Goal: Information Seeking & Learning: Learn about a topic

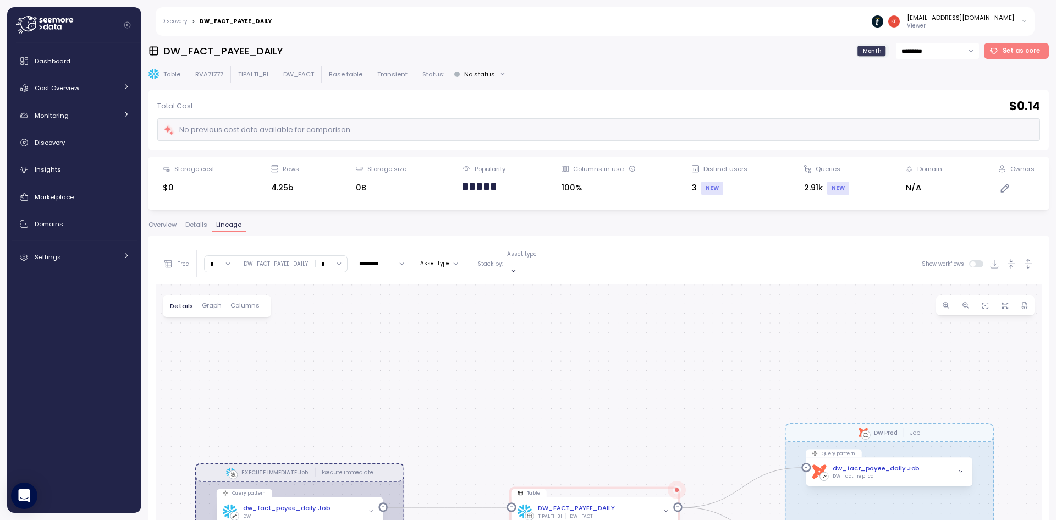
click at [462, 69] on button "No status" at bounding box center [479, 74] width 61 height 16
click at [593, 48] on div "DW_FACT_PAYEE_DAILY Month ********* Set as core" at bounding box center [598, 51] width 900 height 16
click at [951, 45] on input "*********" at bounding box center [937, 51] width 83 height 16
click at [603, 118] on div "No previous cost data available for comparison" at bounding box center [598, 129] width 882 height 23
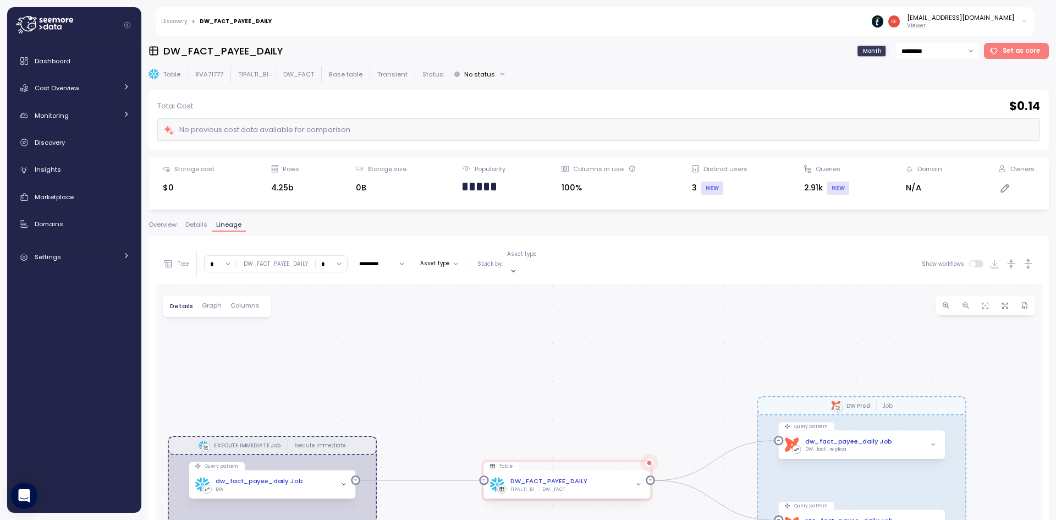
drag, startPoint x: 550, startPoint y: 331, endPoint x: 528, endPoint y: 312, distance: 29.2
click at [528, 312] on div "EXECUTE IMMEDIATE Job Execute immediate dbt DW Prod Job Query pattern dw_fact_p…" at bounding box center [599, 501] width 886 height 435
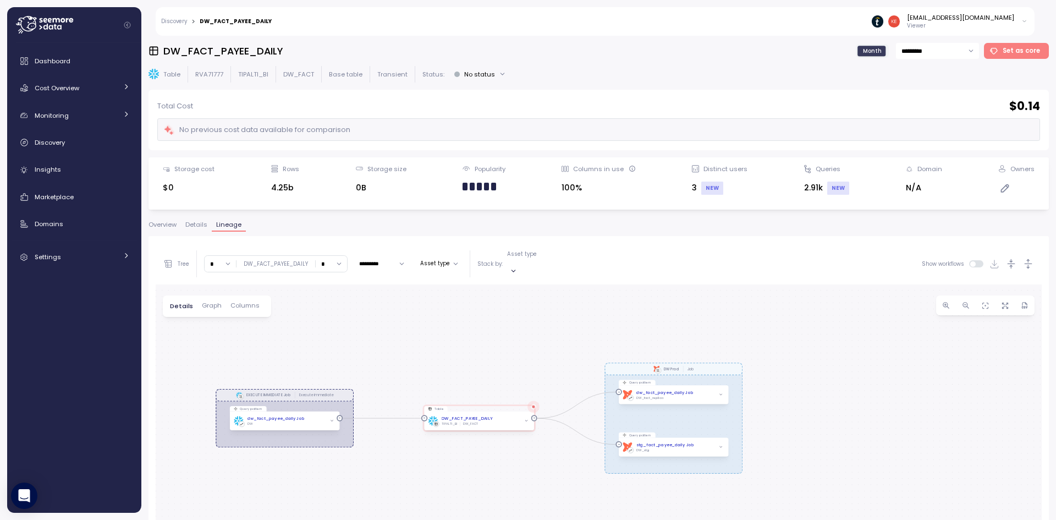
drag, startPoint x: 636, startPoint y: 330, endPoint x: 681, endPoint y: 288, distance: 61.8
click at [588, 305] on div "EXECUTE IMMEDIATE Job Execute immediate dbt DW Prod Job Query pattern dw_fact_p…" at bounding box center [599, 501] width 886 height 435
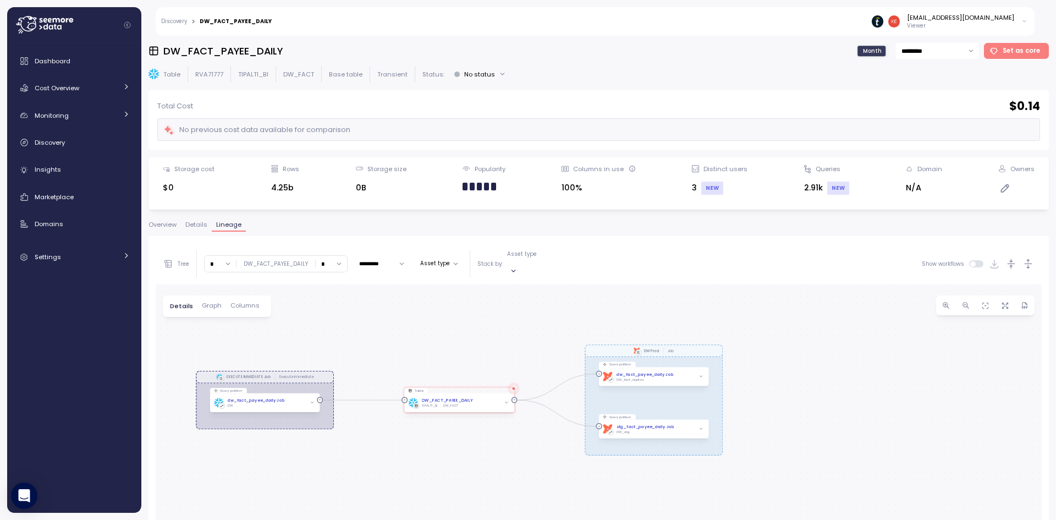
click at [242, 45] on h3 "DW_FACT_PAYEE_DAILY" at bounding box center [222, 51] width 119 height 14
click at [354, 49] on div "DW_FACT_PAYEE_DAILY Month ********* Set as core" at bounding box center [598, 51] width 900 height 16
drag, startPoint x: 301, startPoint y: 186, endPoint x: 268, endPoint y: 192, distance: 33.5
click at [268, 192] on div "Storage cost $0 Rows 4.25b Storage size 0B Popularity Columns in use 100% Disti…" at bounding box center [599, 183] width 886 height 38
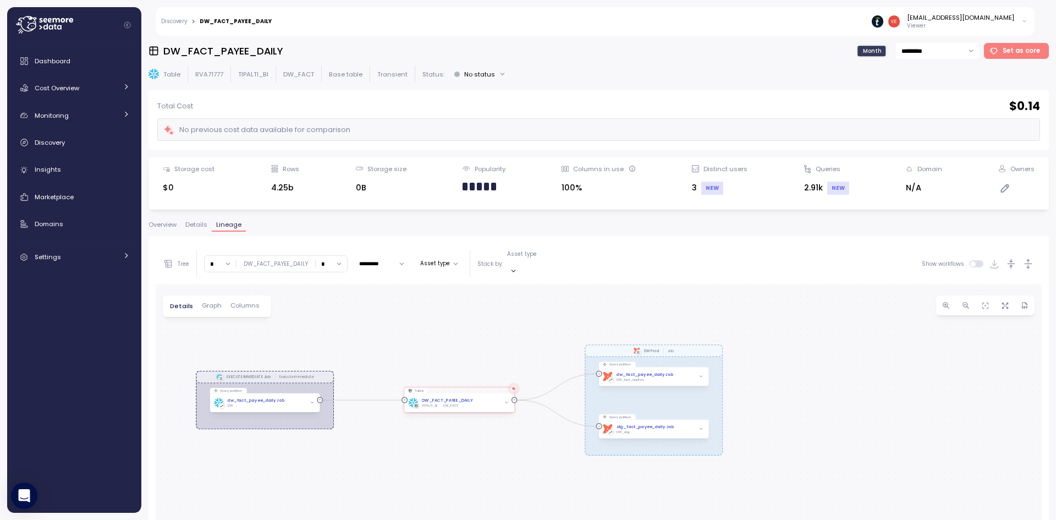
click at [254, 53] on h3 "DW_FACT_PAYEE_DAILY" at bounding box center [222, 51] width 119 height 14
copy h3 "DW_FACT_PAYEE_DAILY"
click at [329, 262] on input "*" at bounding box center [331, 264] width 31 height 16
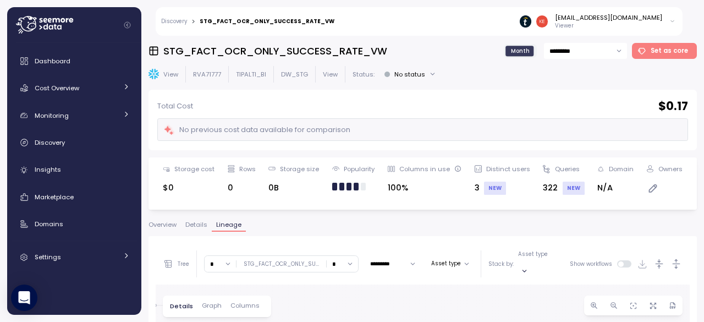
scroll to position [110, 0]
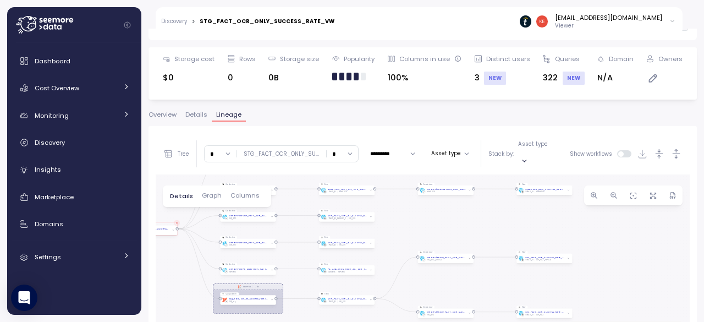
drag, startPoint x: 520, startPoint y: 255, endPoint x: 604, endPoint y: 224, distance: 89.1
click at [604, 224] on div "dbt DW Prod Job Create view Create View STG_FACT_OCR_ONLY_SUCCESS_RATE_VW DW_ST…" at bounding box center [423, 292] width 534 height 237
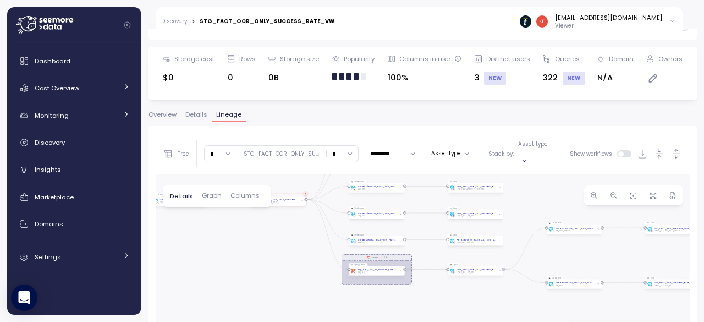
drag, startPoint x: 450, startPoint y: 233, endPoint x: 575, endPoint y: 214, distance: 126.7
click at [575, 214] on div "dbt DW Prod Job Create view Create View STG_FACT_OCR_ONLY_SUCCESS_RATE_VW DW_ST…" at bounding box center [423, 292] width 534 height 237
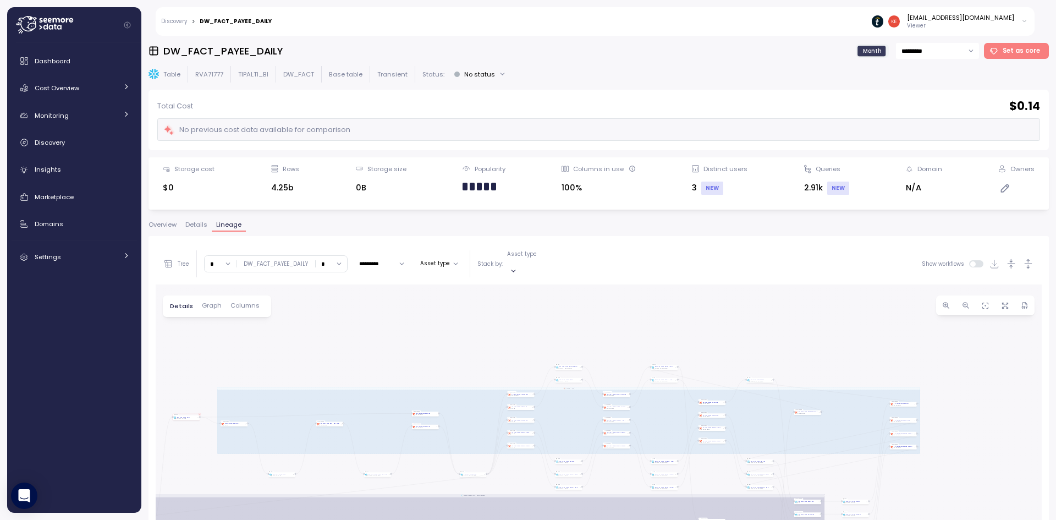
click at [230, 48] on h3 "DW_FACT_PAYEE_DAILY" at bounding box center [222, 51] width 119 height 14
copy h3 "DW_FACT_PAYEE_DAILY"
drag, startPoint x: 263, startPoint y: 189, endPoint x: 298, endPoint y: 187, distance: 35.2
click at [297, 187] on div "Storage cost $0 Rows 4.25b Storage size 0B Popularity Columns in use 100% Disti…" at bounding box center [599, 183] width 886 height 38
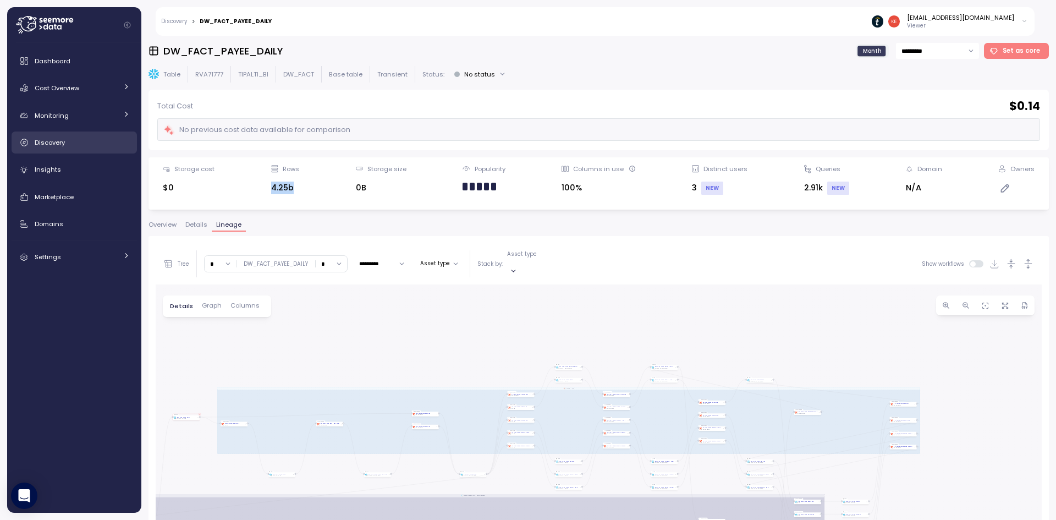
click at [103, 137] on div "Discovery" at bounding box center [82, 142] width 95 height 11
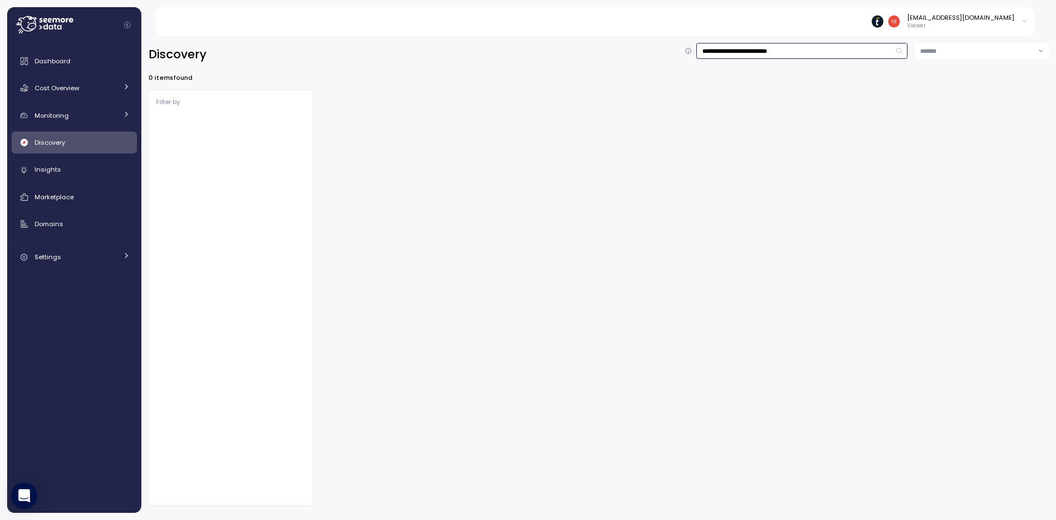
click at [817, 53] on input "**********" at bounding box center [801, 51] width 211 height 16
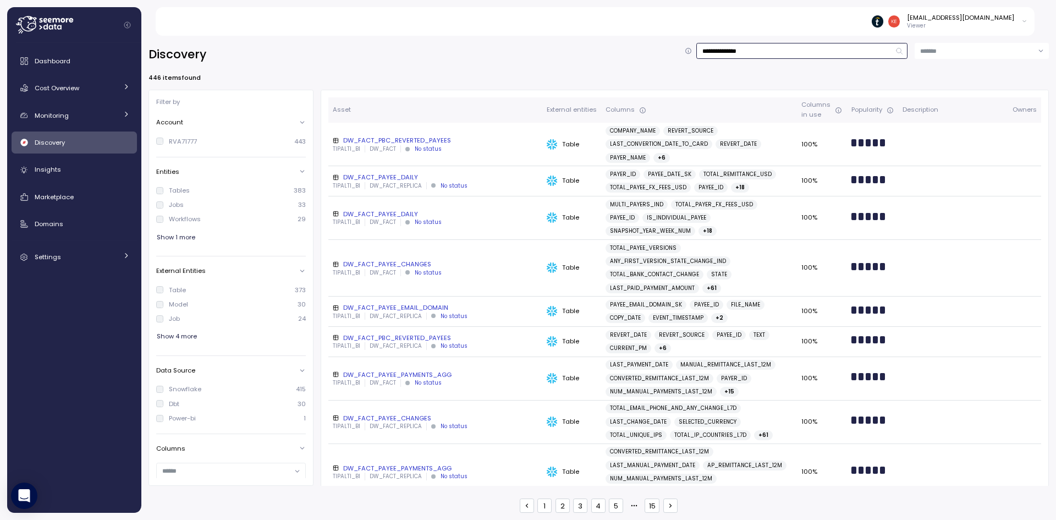
click at [811, 49] on input "**********" at bounding box center [801, 51] width 211 height 16
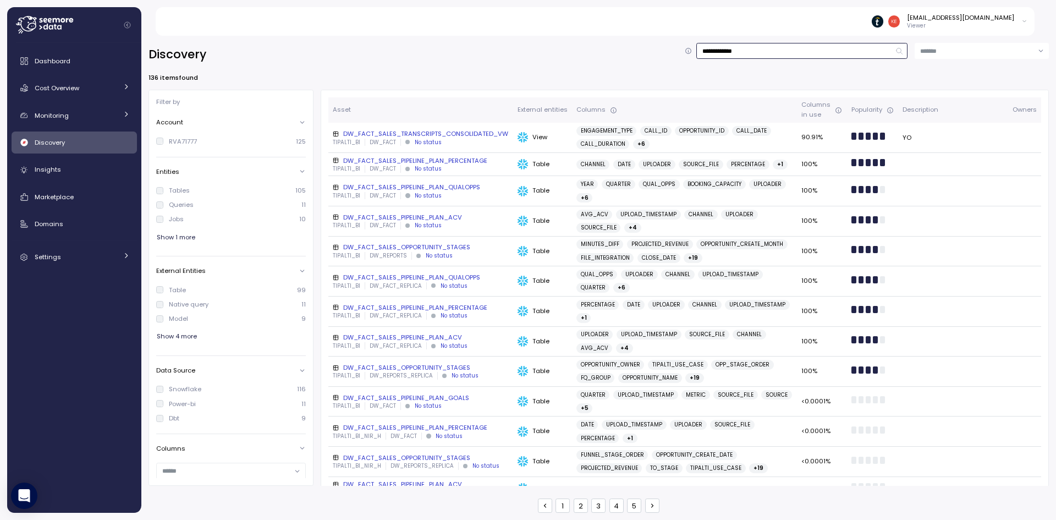
click at [744, 51] on input "**********" at bounding box center [801, 51] width 211 height 16
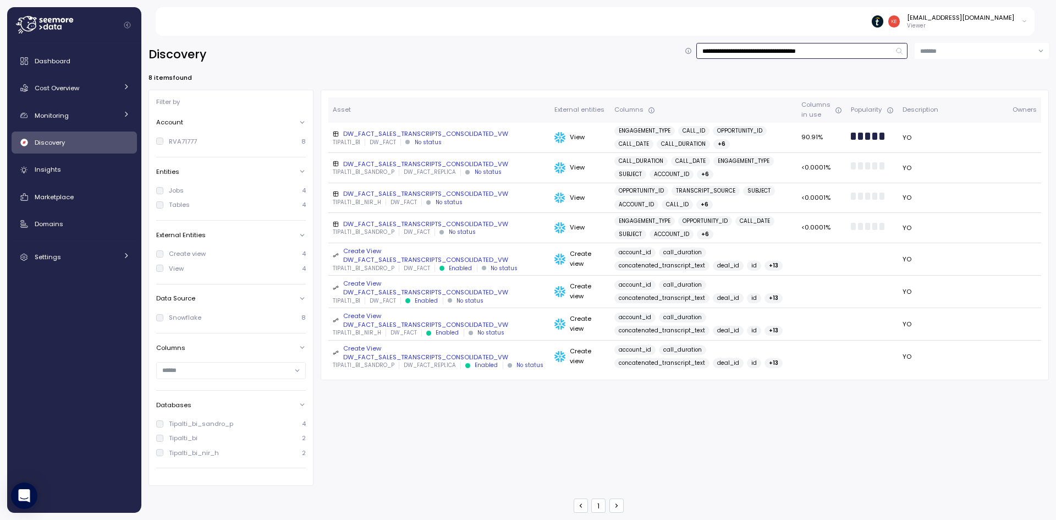
type input "**********"
click at [505, 142] on div "TIPALTI_BI DW_FACT No status" at bounding box center [439, 143] width 213 height 8
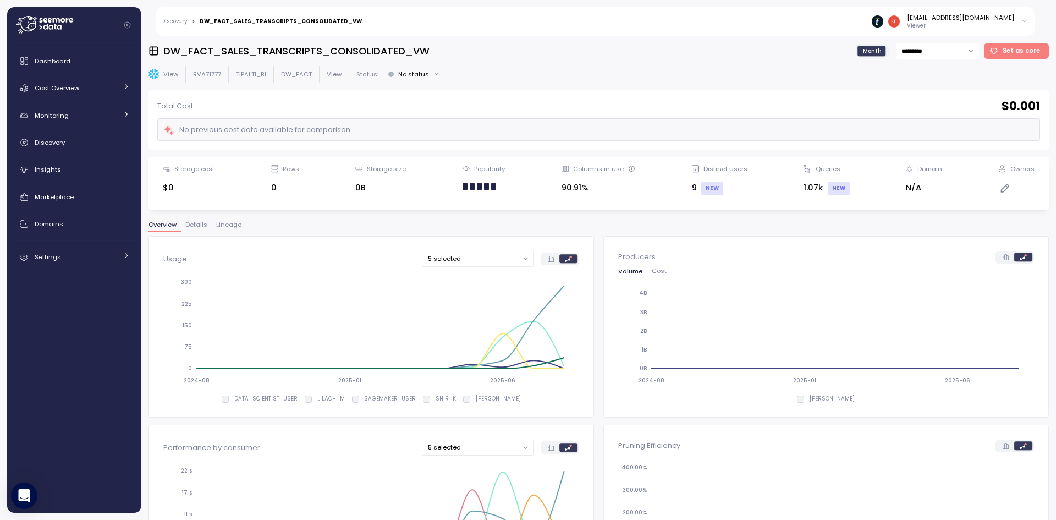
click at [240, 224] on span "Lineage" at bounding box center [228, 225] width 25 height 6
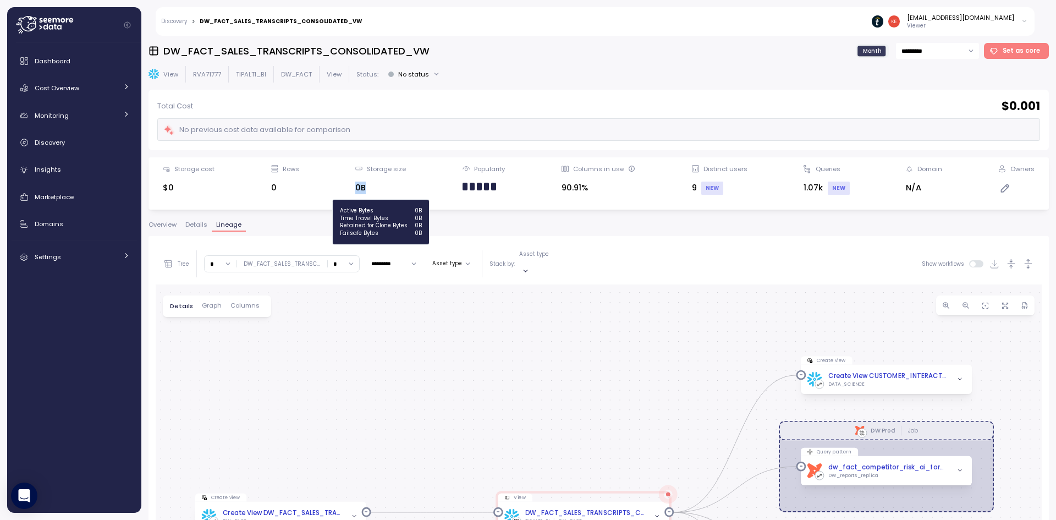
drag, startPoint x: 382, startPoint y: 187, endPoint x: 355, endPoint y: 191, distance: 27.8
click at [355, 191] on div "0B" at bounding box center [380, 187] width 51 height 13
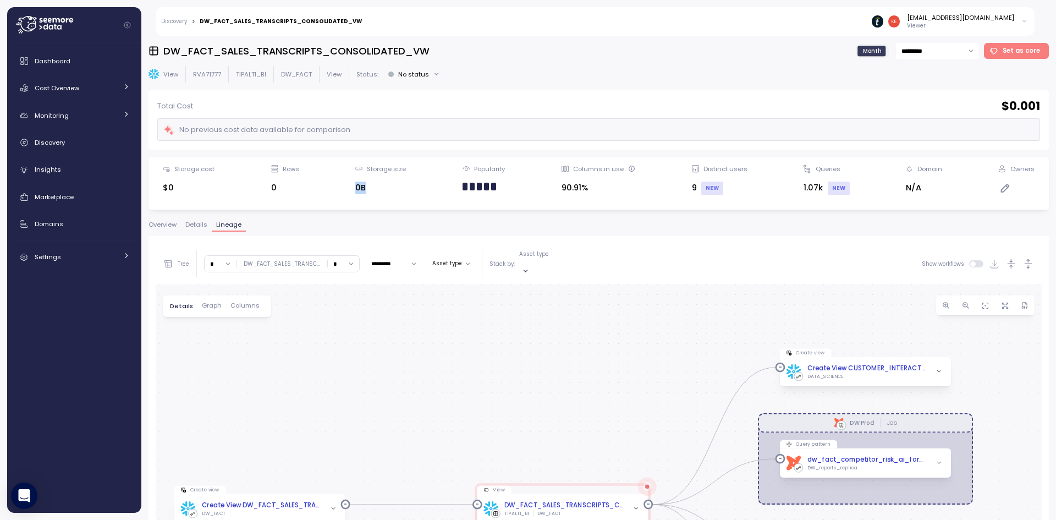
drag, startPoint x: 529, startPoint y: 340, endPoint x: 460, endPoint y: 283, distance: 89.8
click at [460, 284] on div "dbt DW Prod Job Create view Create View DW_FACT_SALES_TRANSCRIPTS_CONSOLIDATED_…" at bounding box center [599, 501] width 886 height 435
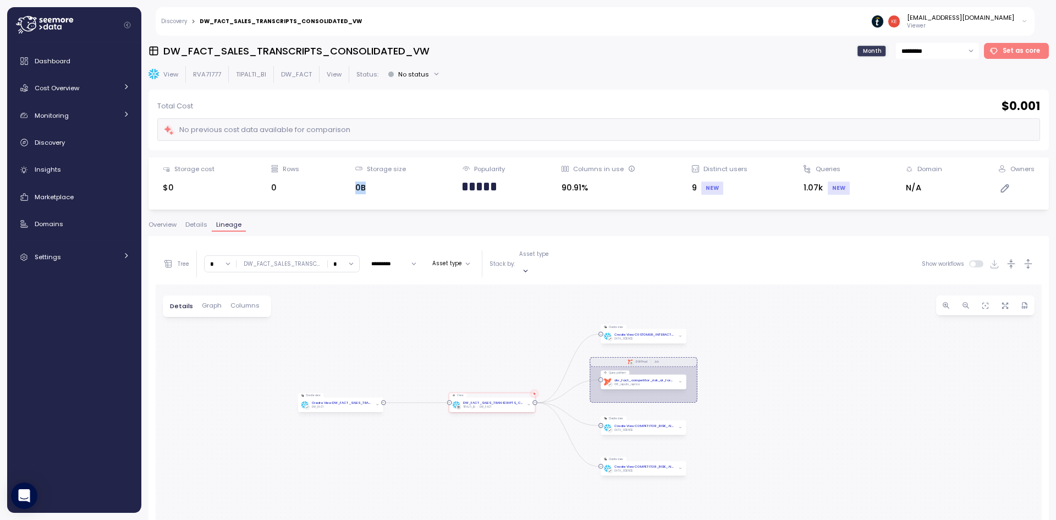
drag, startPoint x: 457, startPoint y: 436, endPoint x: 451, endPoint y: 432, distance: 7.5
click at [455, 434] on div "dbt DW Prod Job Create view Create View DW_FACT_SALES_TRANSCRIPTS_CONSOLIDATED_…" at bounding box center [599, 501] width 886 height 435
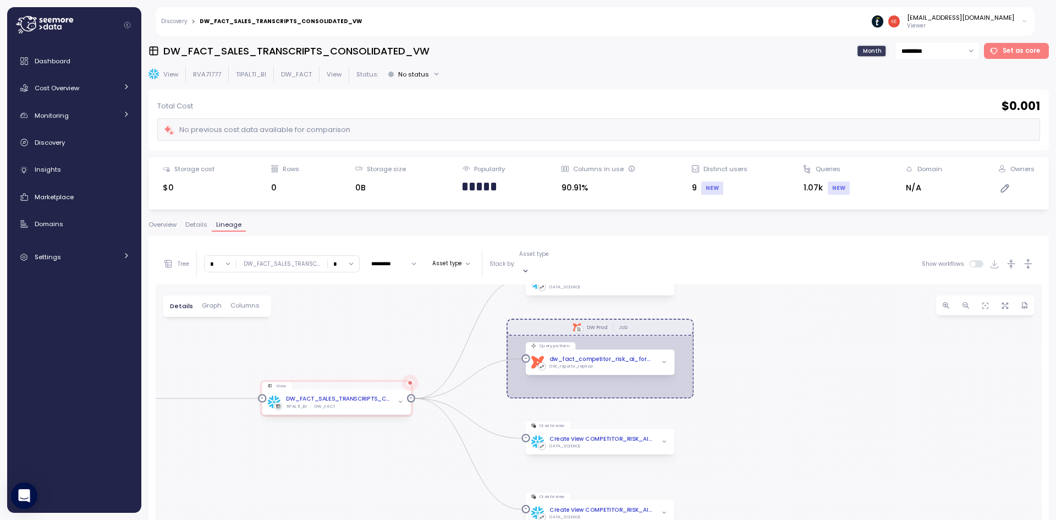
click at [335, 256] on input "*" at bounding box center [343, 264] width 31 height 16
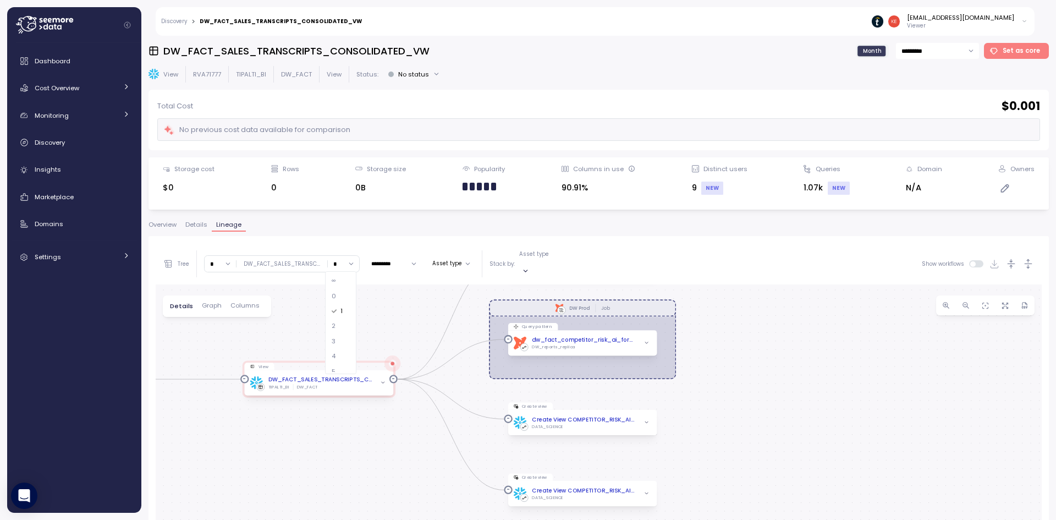
drag, startPoint x: 395, startPoint y: 465, endPoint x: 384, endPoint y: 445, distance: 21.9
click at [385, 454] on div "dbt DW Prod Job Create view Create View DW_FACT_SALES_TRANSCRIPTS_CONSOLIDATED_…" at bounding box center [599, 501] width 886 height 435
click at [331, 280] on div "∞" at bounding box center [340, 280] width 26 height 15
type input "*"
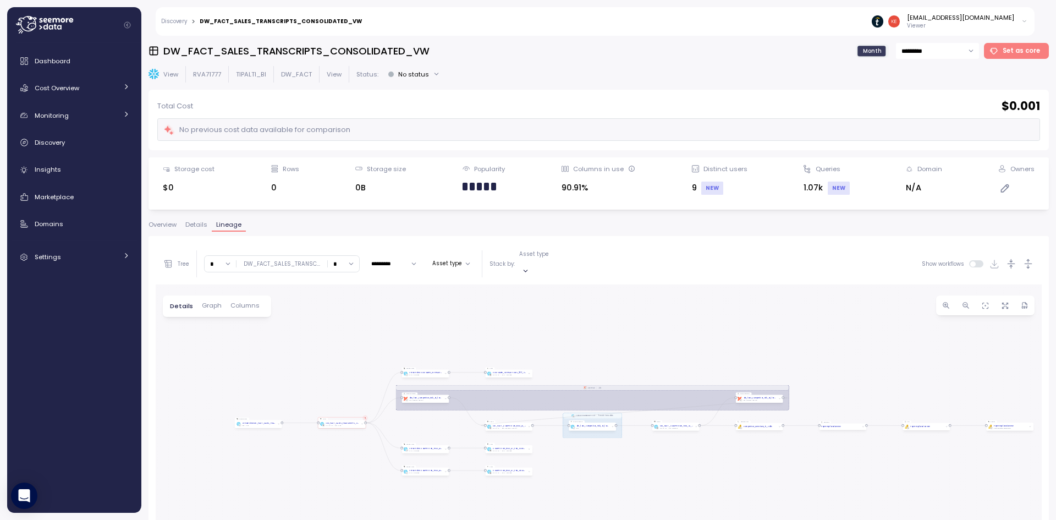
drag, startPoint x: 491, startPoint y: 401, endPoint x: 622, endPoint y: 306, distance: 161.4
click at [602, 307] on div "dbt DW Prod Job EXECUTE IMMEDIATE Job Execute immediate Create view Create View…" at bounding box center [599, 501] width 886 height 435
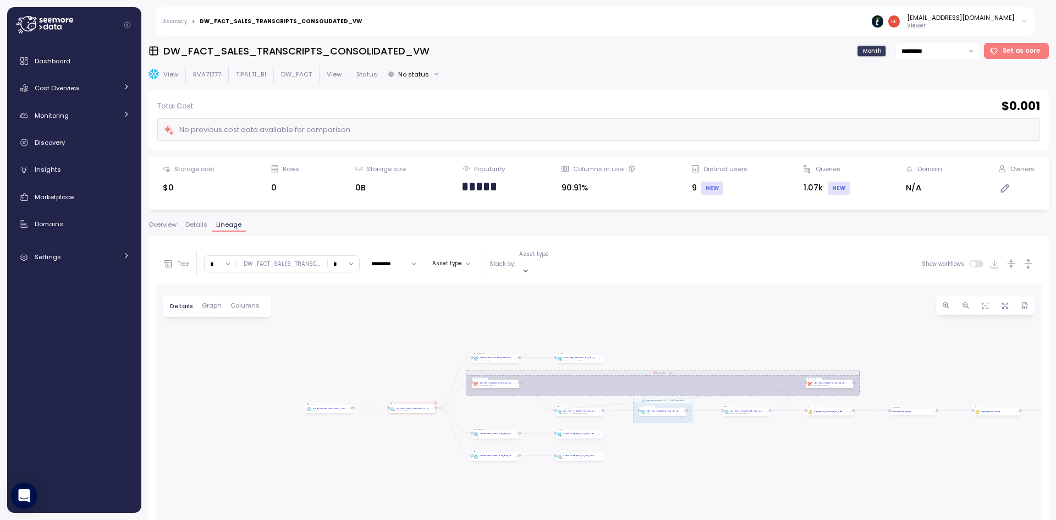
click at [431, 468] on div "dbt DW Prod Job EXECUTE IMMEDIATE Job Execute immediate Create view Create View…" at bounding box center [599, 501] width 886 height 435
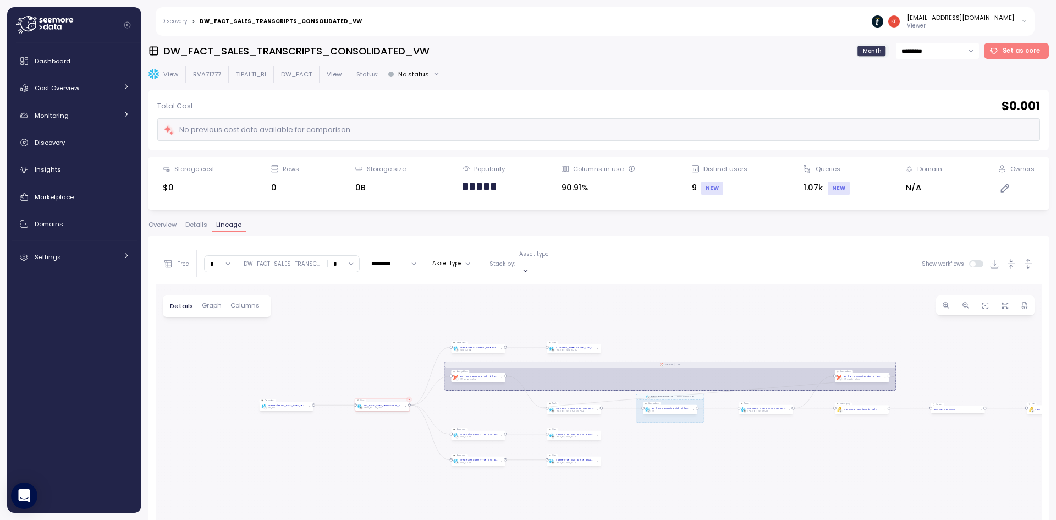
drag, startPoint x: 462, startPoint y: 417, endPoint x: 391, endPoint y: 422, distance: 71.1
click at [390, 422] on div "dbt DW Prod Job EXECUTE IMMEDIATE Job Execute immediate Create view Create View…" at bounding box center [599, 501] width 886 height 435
drag, startPoint x: 869, startPoint y: 397, endPoint x: 865, endPoint y: 407, distance: 10.1
click at [865, 407] on div "dbt DW Prod Job EXECUTE IMMEDIATE Job Execute immediate Create view Create View…" at bounding box center [599, 501] width 886 height 435
drag, startPoint x: 872, startPoint y: 439, endPoint x: 781, endPoint y: 440, distance: 91.3
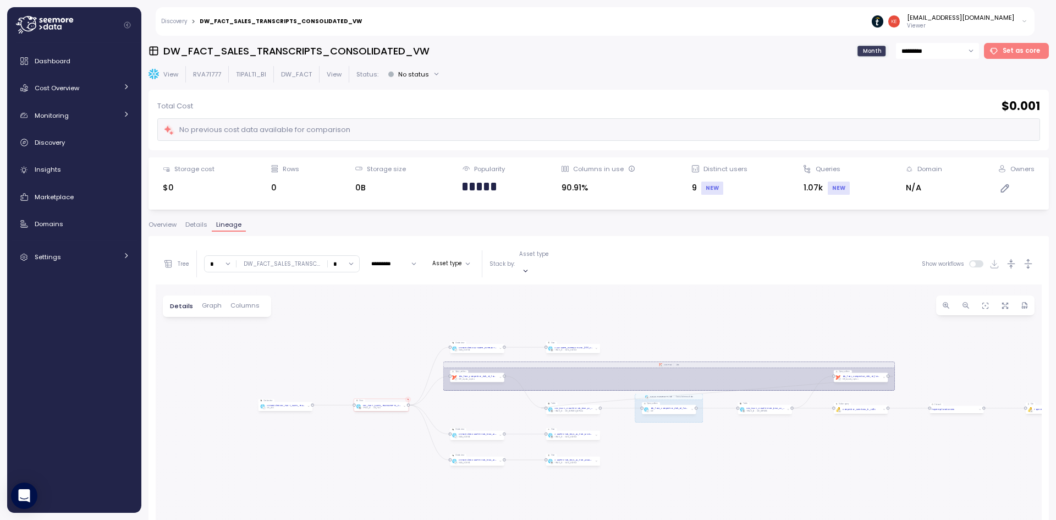
click at [781, 440] on div "dbt DW Prod Job EXECUTE IMMEDIATE Job Execute immediate Create view Create View…" at bounding box center [599, 501] width 886 height 435
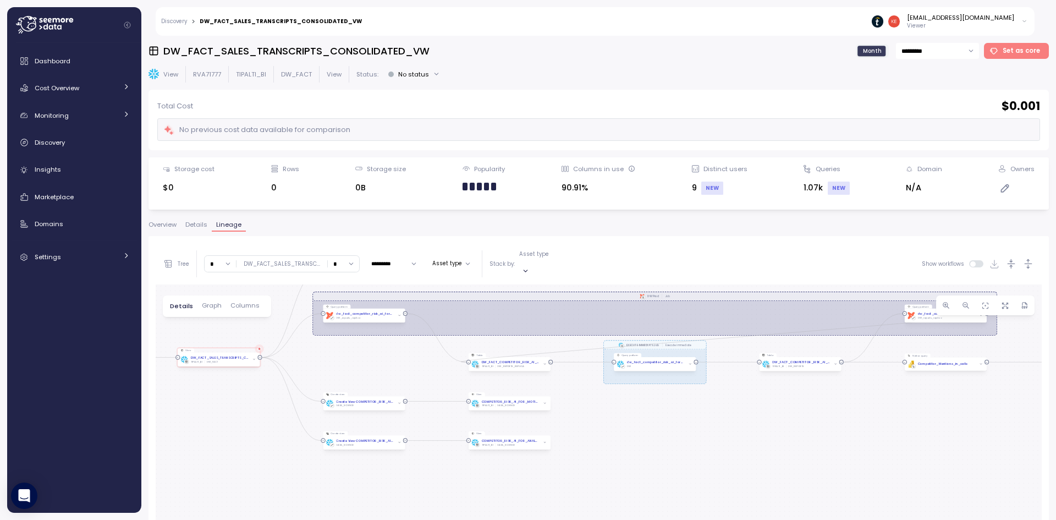
drag, startPoint x: 764, startPoint y: 419, endPoint x: 852, endPoint y: 405, distance: 89.1
click at [852, 405] on div "dbt DW Prod Job EXECUTE IMMEDIATE Job Execute immediate Create view Create View…" at bounding box center [599, 501] width 886 height 435
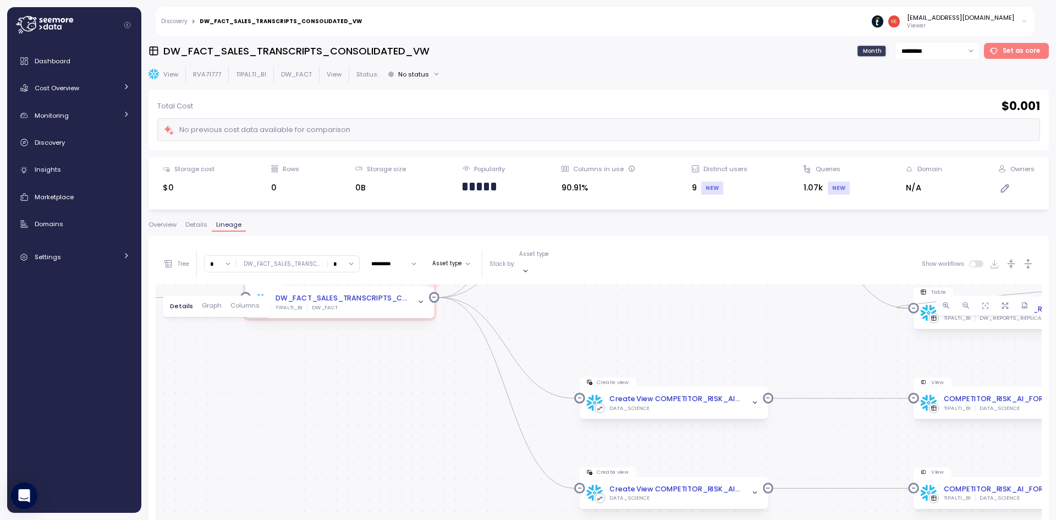
drag, startPoint x: 295, startPoint y: 344, endPoint x: 380, endPoint y: 434, distance: 123.3
click at [380, 434] on div "dbt DW Prod Job EXECUTE IMMEDIATE Job Execute immediate Create view Create View…" at bounding box center [599, 501] width 886 height 435
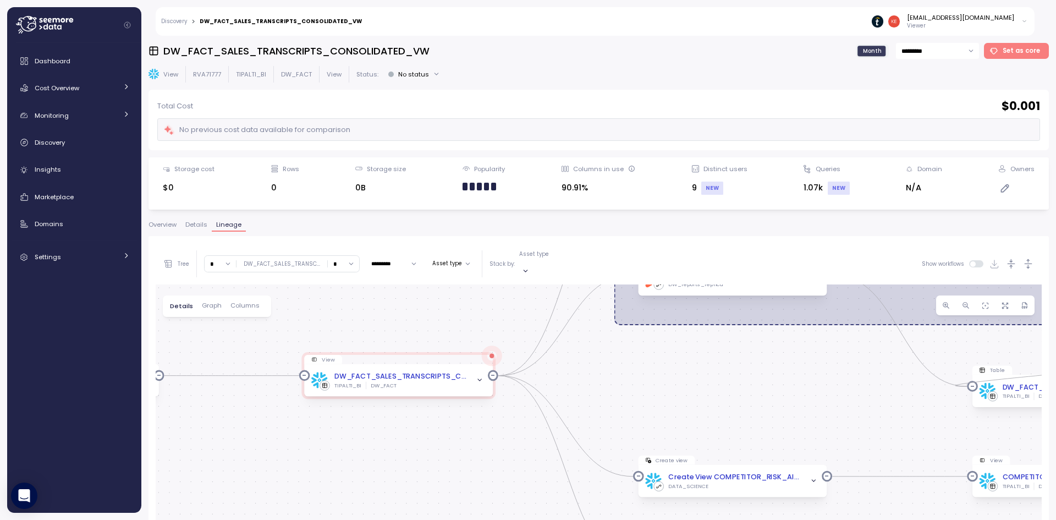
drag, startPoint x: 515, startPoint y: 457, endPoint x: 456, endPoint y: 431, distance: 64.5
click at [458, 432] on div "dbt DW Prod Job EXECUTE IMMEDIATE Job Execute immediate Create view Create View…" at bounding box center [599, 501] width 886 height 435
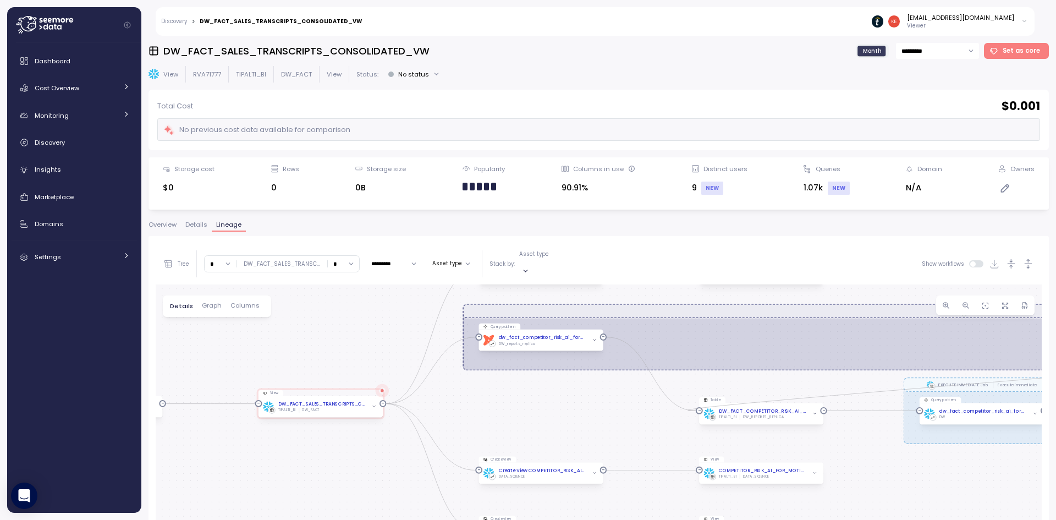
drag, startPoint x: 604, startPoint y: 373, endPoint x: 526, endPoint y: 388, distance: 80.1
click at [526, 388] on div "dbt DW Prod Job EXECUTE IMMEDIATE Job Execute immediate Create view Create View…" at bounding box center [599, 501] width 886 height 435
drag, startPoint x: 510, startPoint y: 396, endPoint x: 466, endPoint y: 385, distance: 45.2
click at [467, 386] on div "dbt DW Prod Job EXECUTE IMMEDIATE Job Execute immediate Create view Create View…" at bounding box center [599, 501] width 886 height 435
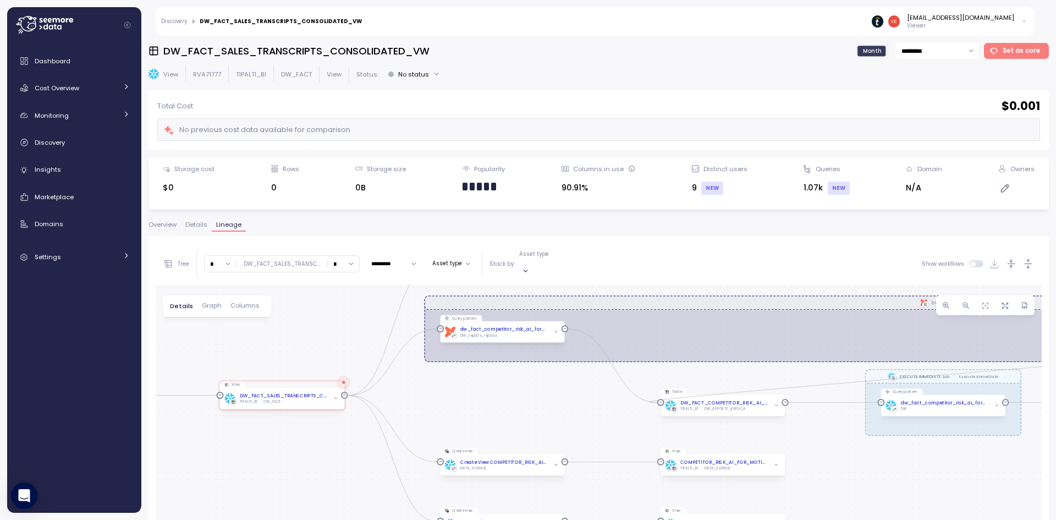
drag, startPoint x: 822, startPoint y: 454, endPoint x: 853, endPoint y: 460, distance: 31.5
click at [853, 460] on div "dbt DW Prod Job EXECUTE IMMEDIATE Job Execute immediate Create view Create View…" at bounding box center [599, 501] width 886 height 435
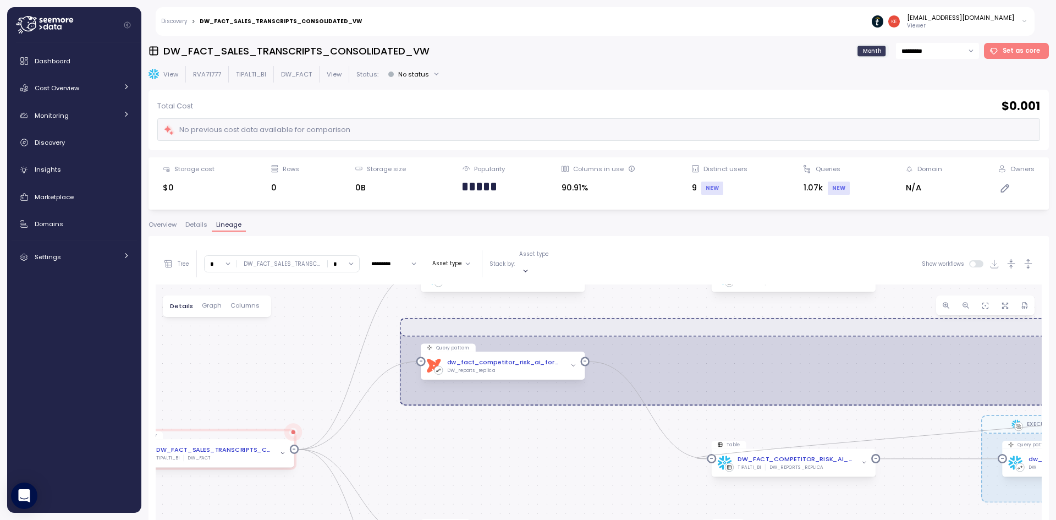
drag, startPoint x: 511, startPoint y: 440, endPoint x: 511, endPoint y: 428, distance: 12.6
click at [511, 452] on div "dbt DW Prod Job EXECUTE IMMEDIATE Job Execute immediate Create view Create View…" at bounding box center [599, 501] width 886 height 435
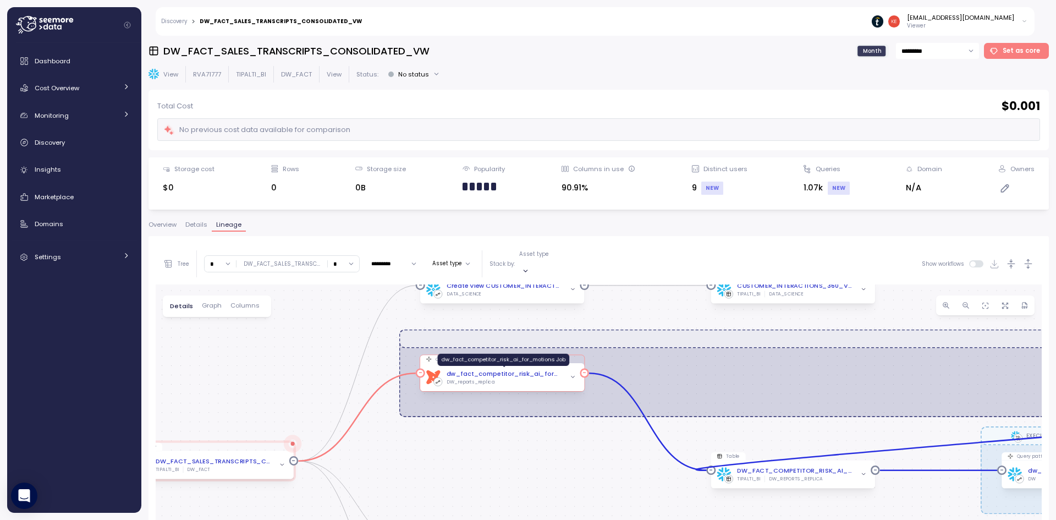
click at [522, 369] on div "dw_fact_competitor_risk_ai_for_motions Job" at bounding box center [503, 373] width 115 height 9
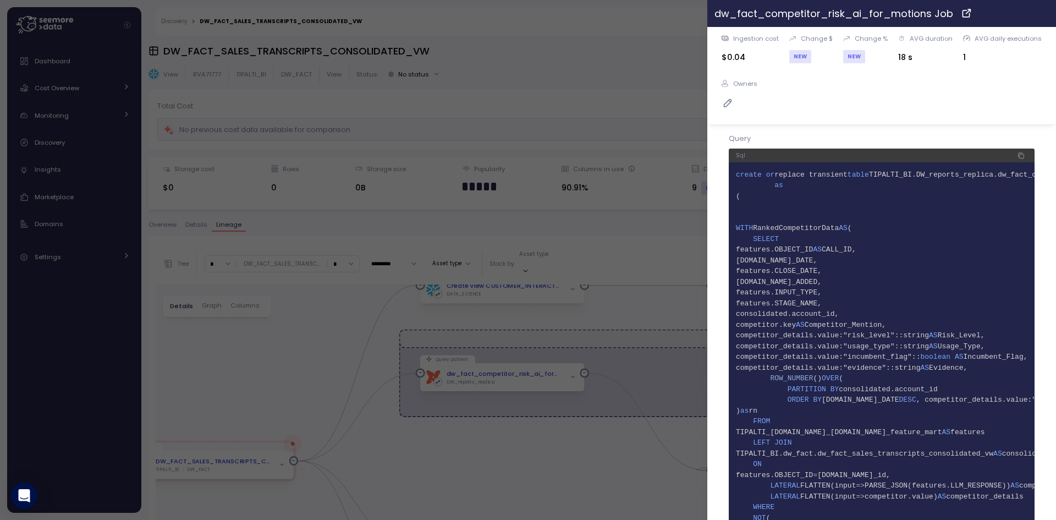
click at [1040, 13] on icon "button" at bounding box center [1044, 13] width 9 height 9
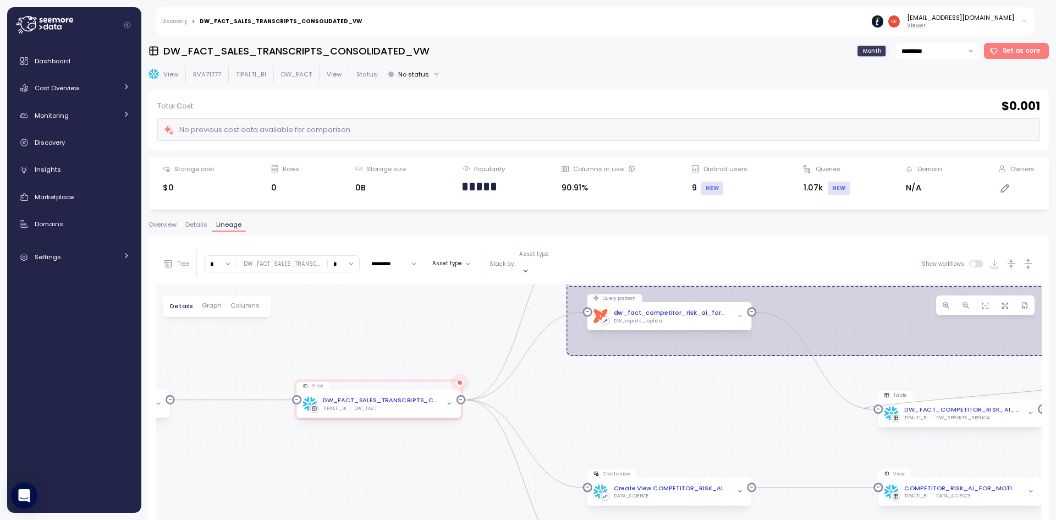
drag, startPoint x: 233, startPoint y: 378, endPoint x: 400, endPoint y: 317, distance: 177.9
click at [400, 317] on div "dbt DW Prod Job EXECUTE IMMEDIATE Job Execute immediate Create view Create View…" at bounding box center [599, 501] width 886 height 435
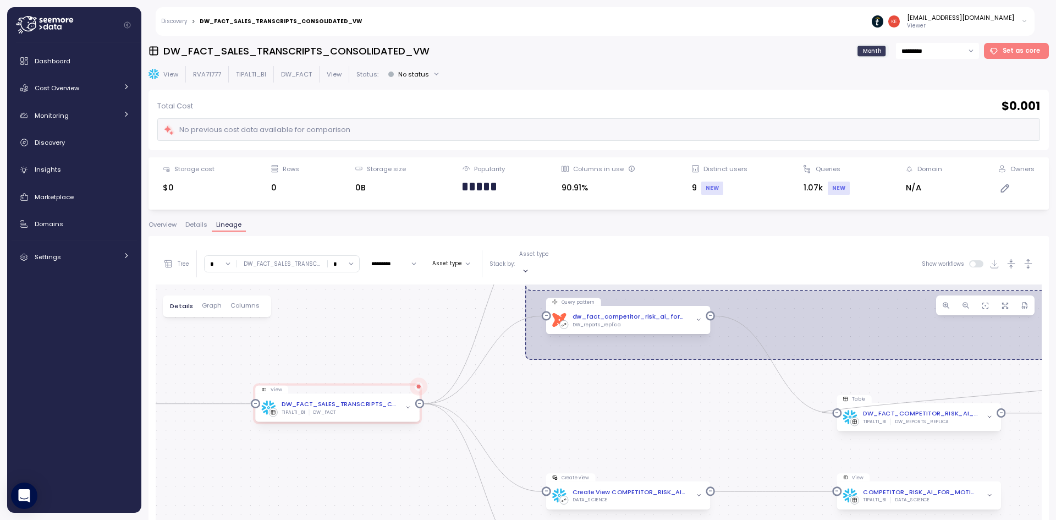
drag, startPoint x: 434, startPoint y: 344, endPoint x: 349, endPoint y: 363, distance: 87.4
click at [349, 363] on div "dbt DW Prod Job EXECUTE IMMEDIATE Job Execute immediate Create view Create View…" at bounding box center [599, 501] width 886 height 435
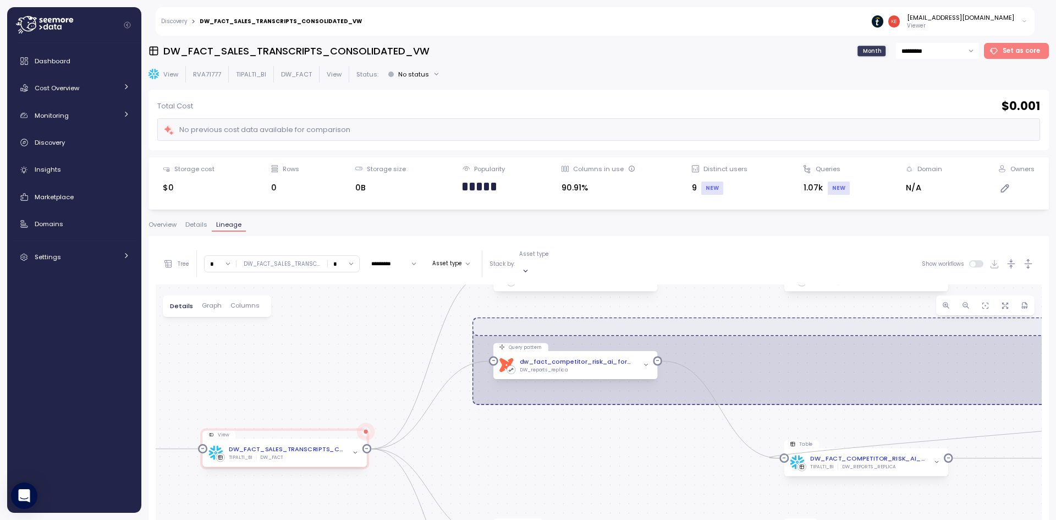
drag, startPoint x: 604, startPoint y: 405, endPoint x: 602, endPoint y: 435, distance: 29.8
click at [602, 435] on div "dbt DW Prod Job EXECUTE IMMEDIATE Job Execute immediate Create view Create View…" at bounding box center [599, 501] width 886 height 435
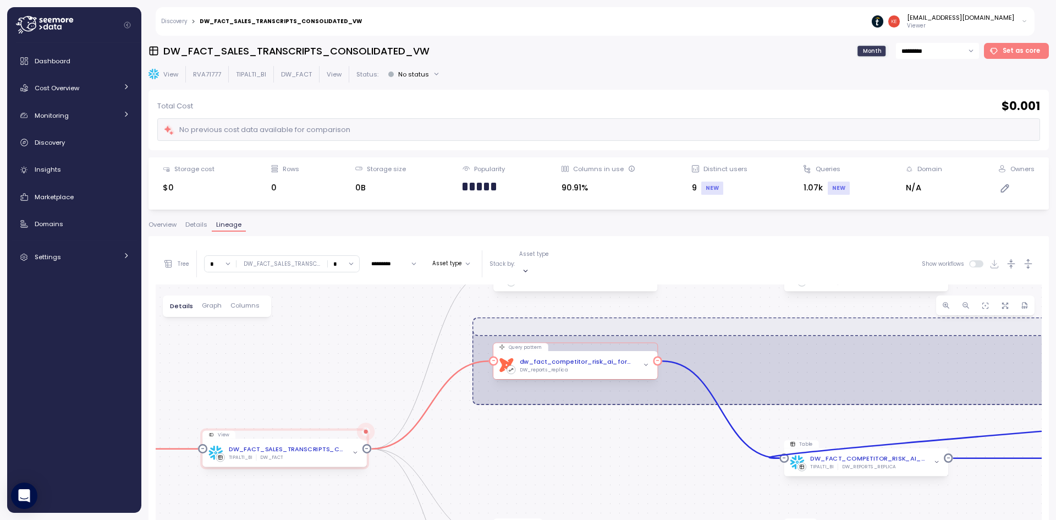
drag, startPoint x: 523, startPoint y: 342, endPoint x: 532, endPoint y: 352, distance: 12.9
click at [532, 352] on div "dbt dw_fact_competitor_risk_ai_for_motions Job dw_fact_competitor_risk_ai_for_m…" at bounding box center [575, 365] width 164 height 28
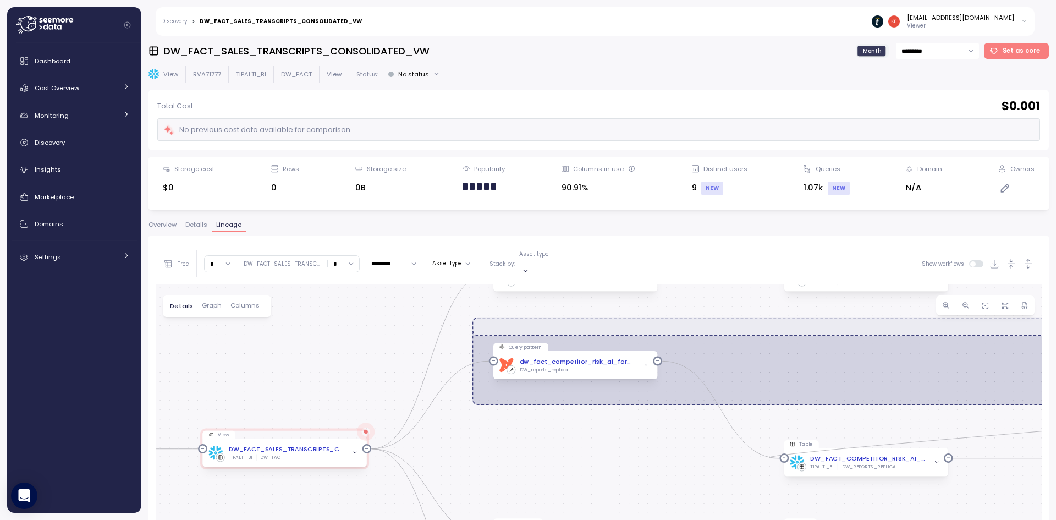
drag, startPoint x: 532, startPoint y: 416, endPoint x: 539, endPoint y: 384, distance: 32.7
click at [539, 384] on div "dbt DW Prod Job EXECUTE IMMEDIATE Job Execute immediate Create view Create View…" at bounding box center [599, 501] width 886 height 435
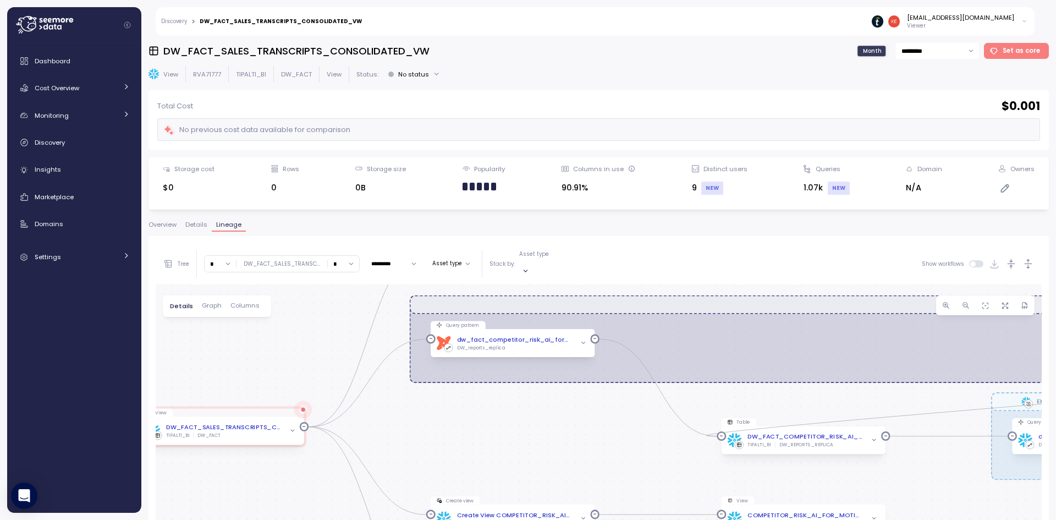
drag, startPoint x: 493, startPoint y: 408, endPoint x: 466, endPoint y: 407, distance: 27.0
click at [466, 407] on div "dbt DW Prod Job EXECUTE IMMEDIATE Job Execute immediate Create view Create View…" at bounding box center [599, 501] width 886 height 435
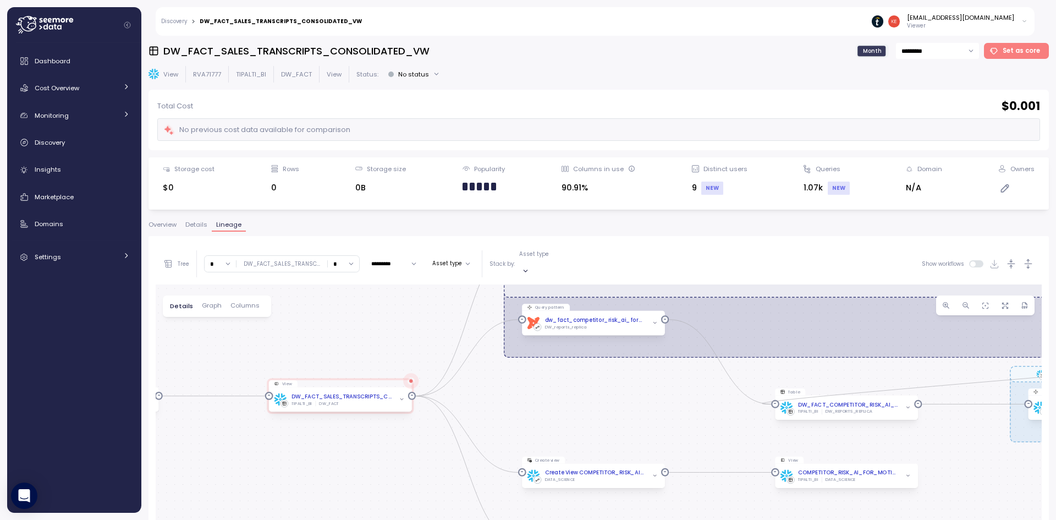
drag, startPoint x: 466, startPoint y: 422, endPoint x: 579, endPoint y: 390, distance: 118.2
click at [579, 390] on div "dbt DW Prod Job EXECUTE IMMEDIATE Job Execute immediate Create view Create View…" at bounding box center [599, 501] width 886 height 435
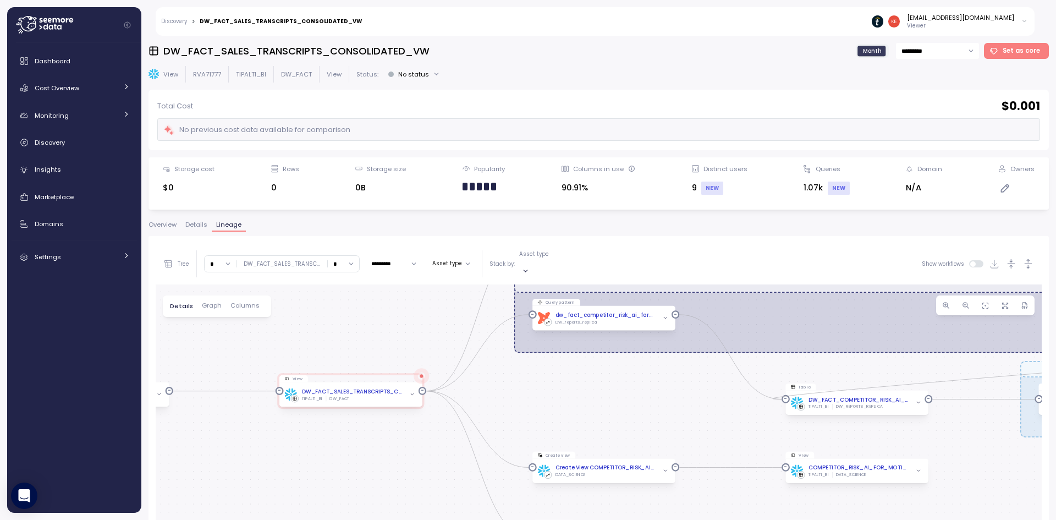
drag, startPoint x: 579, startPoint y: 390, endPoint x: 553, endPoint y: 385, distance: 27.0
click at [553, 385] on div "dbt DW Prod Job EXECUTE IMMEDIATE Job Execute immediate Create view Create View…" at bounding box center [599, 501] width 886 height 435
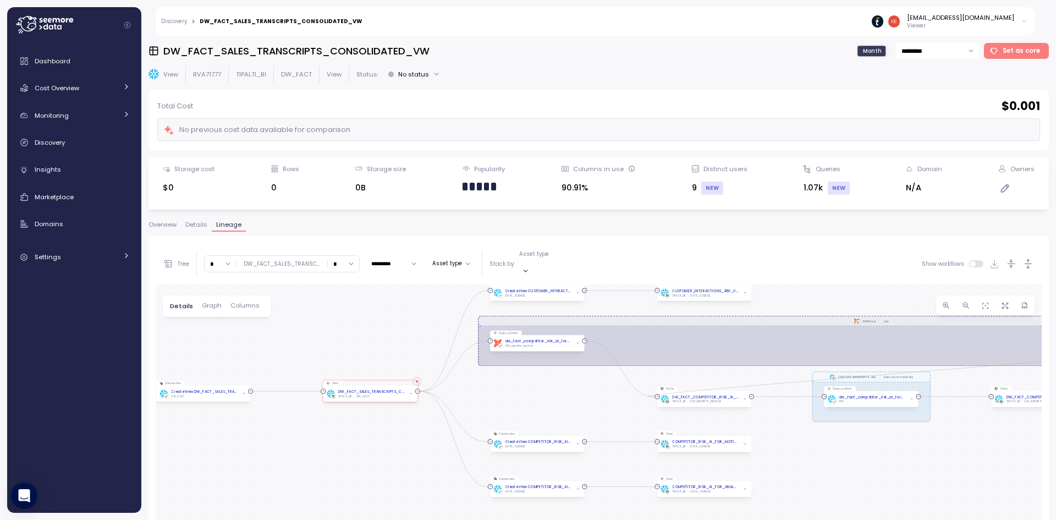
drag, startPoint x: 583, startPoint y: 381, endPoint x: 553, endPoint y: 383, distance: 29.7
click at [553, 383] on div "dbt DW Prod Job EXECUTE IMMEDIATE Job Execute immediate Create view Create View…" at bounding box center [599, 501] width 886 height 435
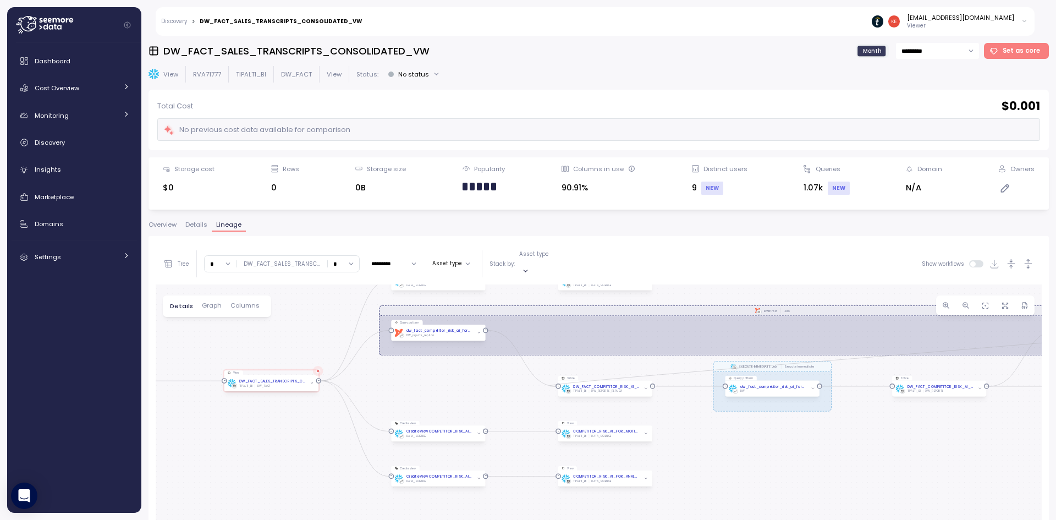
drag, startPoint x: 579, startPoint y: 385, endPoint x: 506, endPoint y: 377, distance: 74.1
click at [506, 377] on div "dbt DW Prod Job EXECUTE IMMEDIATE Job Execute immediate Create view Create View…" at bounding box center [599, 501] width 886 height 435
click at [455, 328] on div "dw_fact_competitor_risk_ai_for_motions Job" at bounding box center [439, 330] width 66 height 5
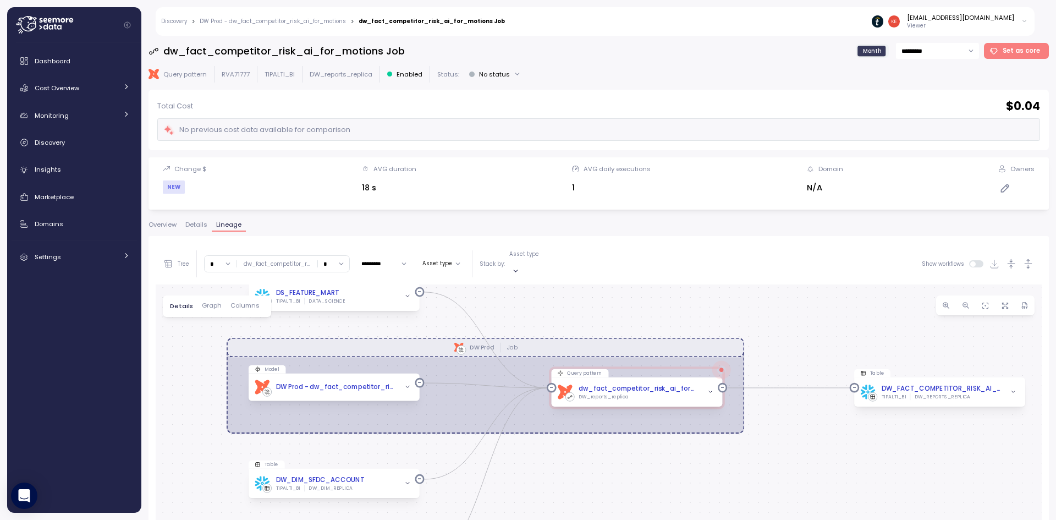
drag, startPoint x: 489, startPoint y: 347, endPoint x: 519, endPoint y: 268, distance: 85.3
click at [519, 268] on div "Tree * dw_fact_competitor_r ... * ********* Asset type Stack by: Asset type Sho…" at bounding box center [599, 481] width 886 height 477
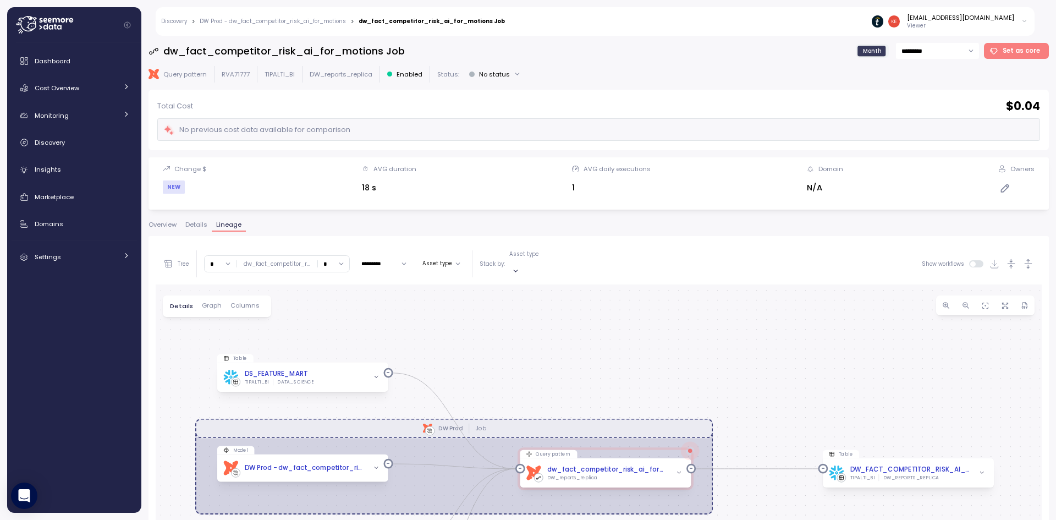
click at [316, 54] on h3 "dw_fact_competitor_risk_ai_for_motions Job" at bounding box center [283, 51] width 241 height 14
copy h3 "dw_fact_competitor_risk_ai_for_motions"
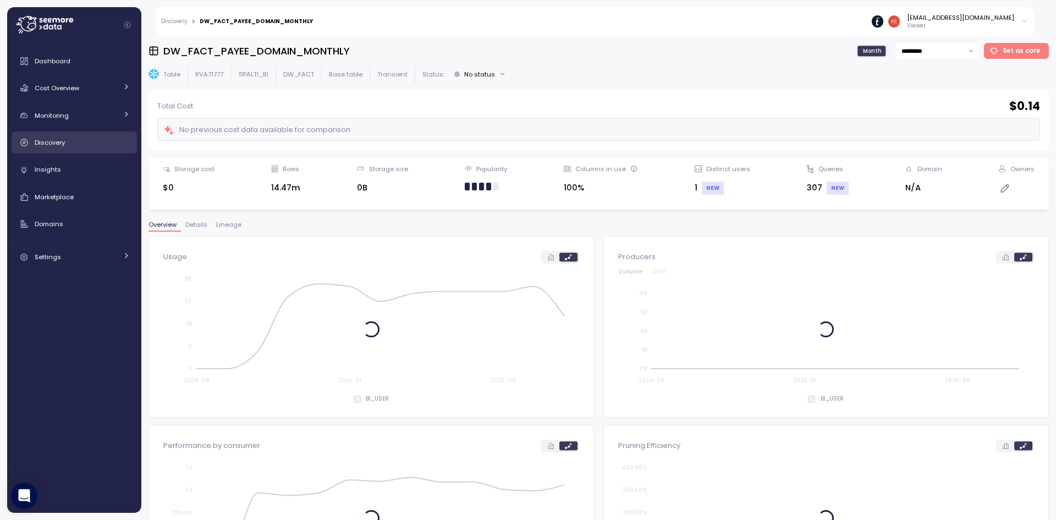
click at [59, 146] on span "Discovery" at bounding box center [50, 142] width 30 height 9
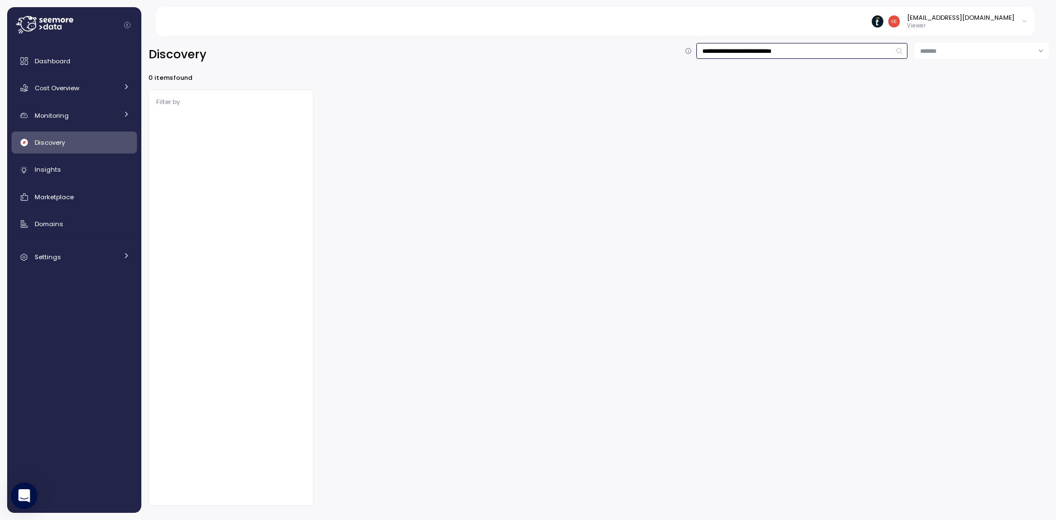
click at [726, 56] on input "**********" at bounding box center [801, 51] width 211 height 16
type input "**********"
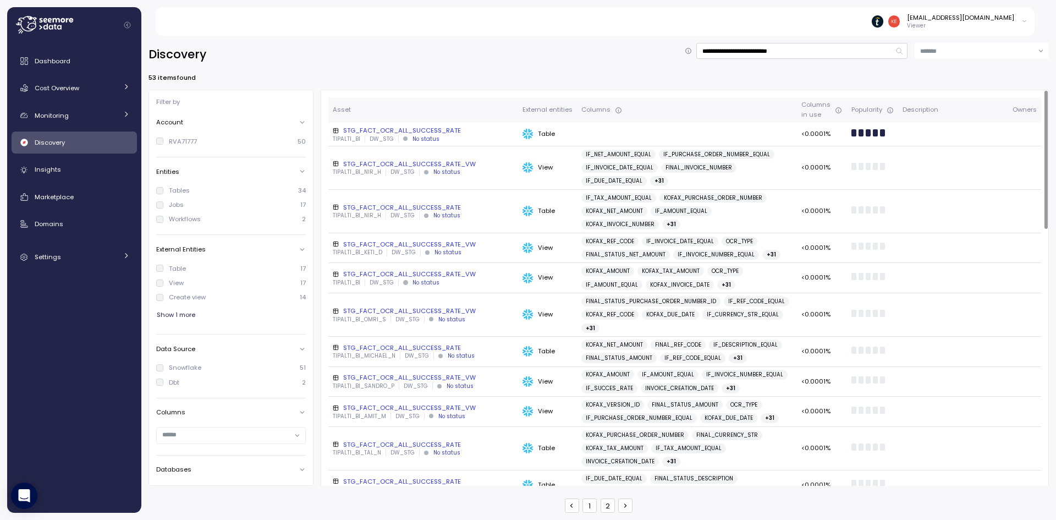
click at [363, 128] on div "STG_FACT_OCR_ALL_SUCCESS_RATE" at bounding box center [423, 130] width 181 height 9
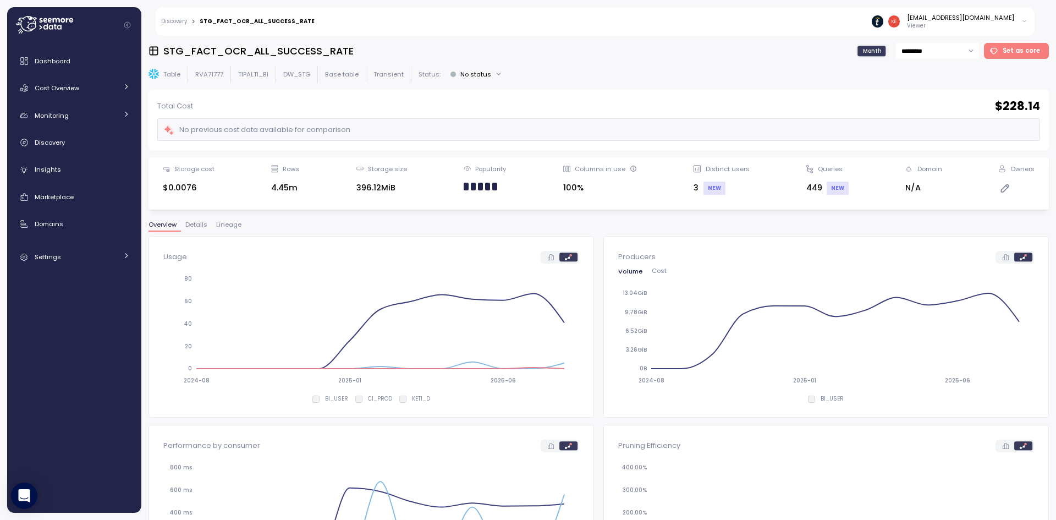
click at [234, 224] on span "Lineage" at bounding box center [228, 225] width 25 height 6
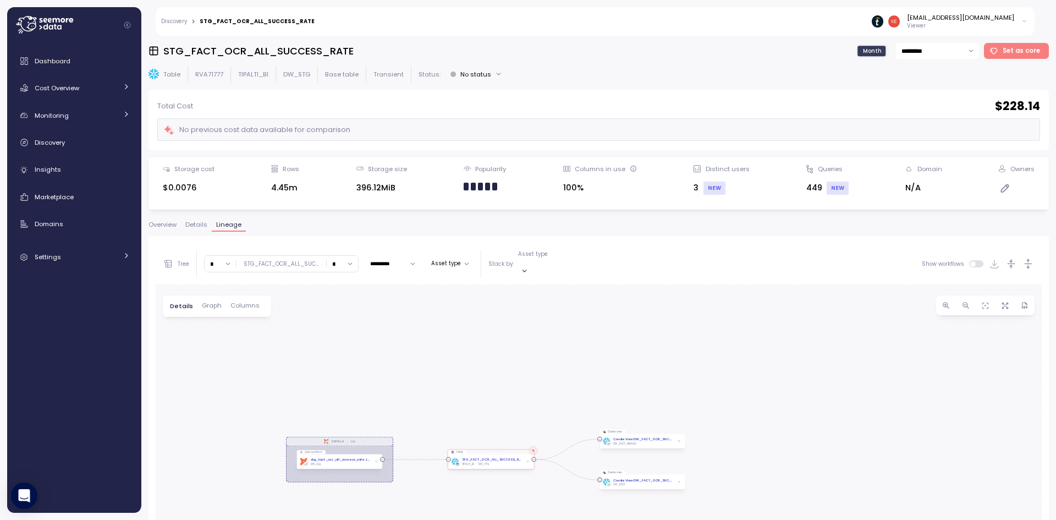
drag, startPoint x: 330, startPoint y: 351, endPoint x: 349, endPoint y: 356, distance: 19.2
click at [349, 356] on div "dbt DW Prod Job Query pattern dbt stg_fact_ocr_all_success_rate Job DW_stg Tabl…" at bounding box center [599, 501] width 886 height 435
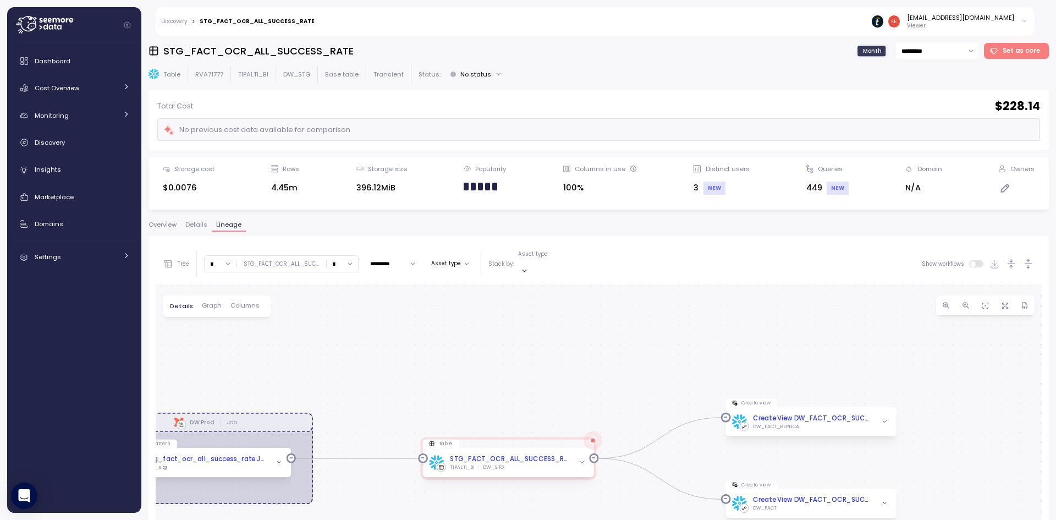
click at [336, 256] on input "*" at bounding box center [342, 264] width 31 height 16
click at [338, 277] on div "∞" at bounding box center [340, 280] width 26 height 15
type input "*"
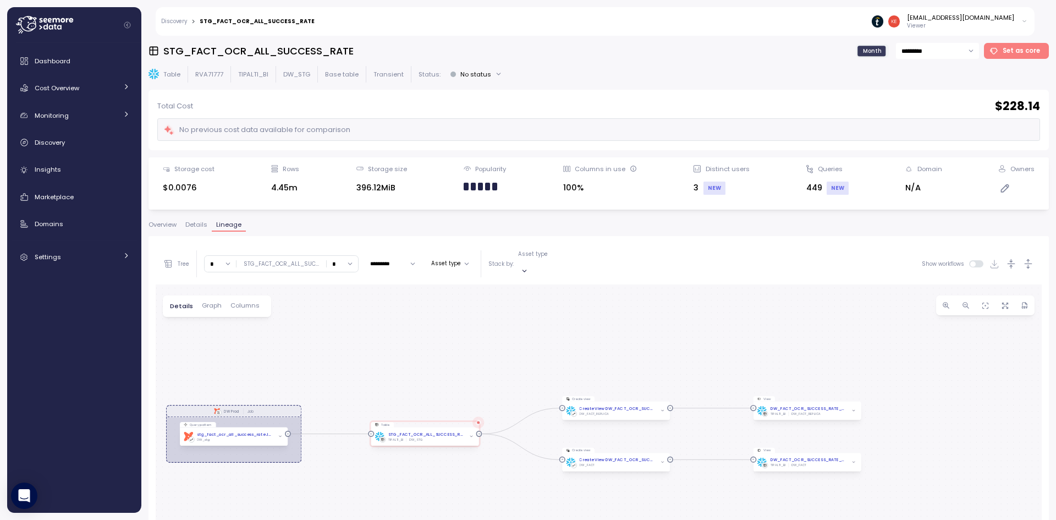
drag, startPoint x: 457, startPoint y: 402, endPoint x: 372, endPoint y: 339, distance: 106.1
click at [372, 339] on div "dbt DW Prod Job Query pattern dbt stg_fact_ocr_all_success_rate Job DW_stg Tabl…" at bounding box center [599, 501] width 886 height 435
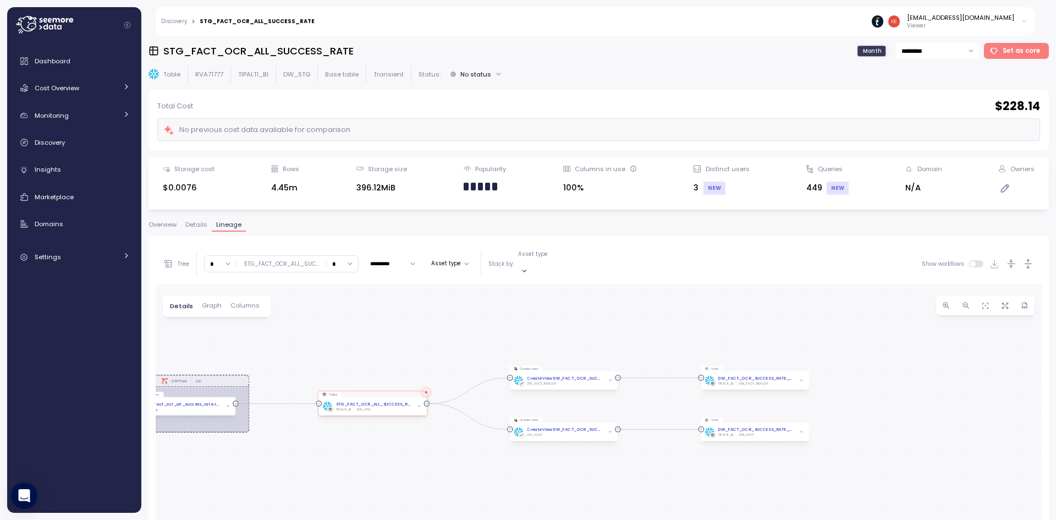
drag, startPoint x: 476, startPoint y: 318, endPoint x: 589, endPoint y: 305, distance: 113.5
click at [589, 305] on div "dbt DW Prod Job Query pattern dbt stg_fact_ocr_all_success_rate Job DW_stg Tabl…" at bounding box center [599, 501] width 886 height 435
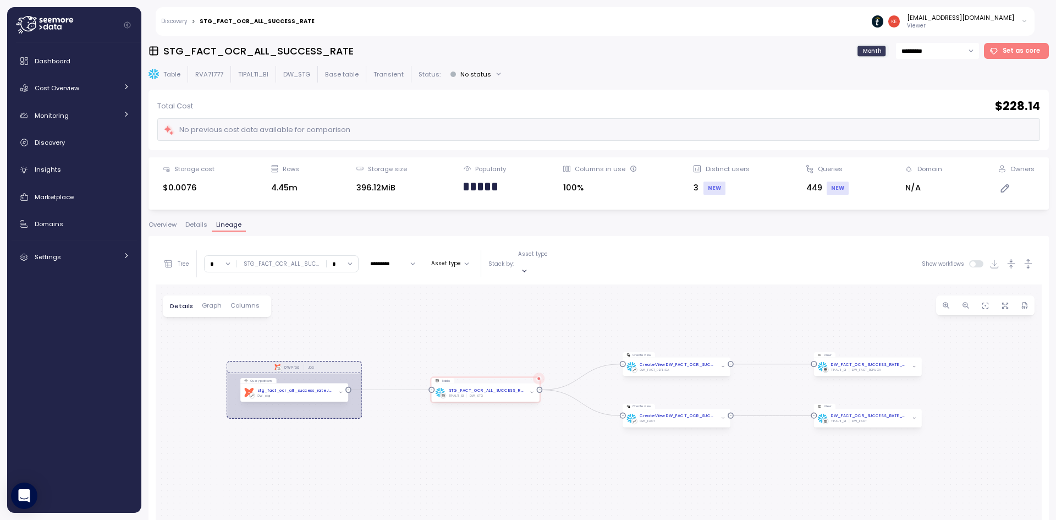
click at [915, 58] on input "*********" at bounding box center [937, 51] width 83 height 16
click at [64, 145] on span "Discovery" at bounding box center [50, 142] width 30 height 9
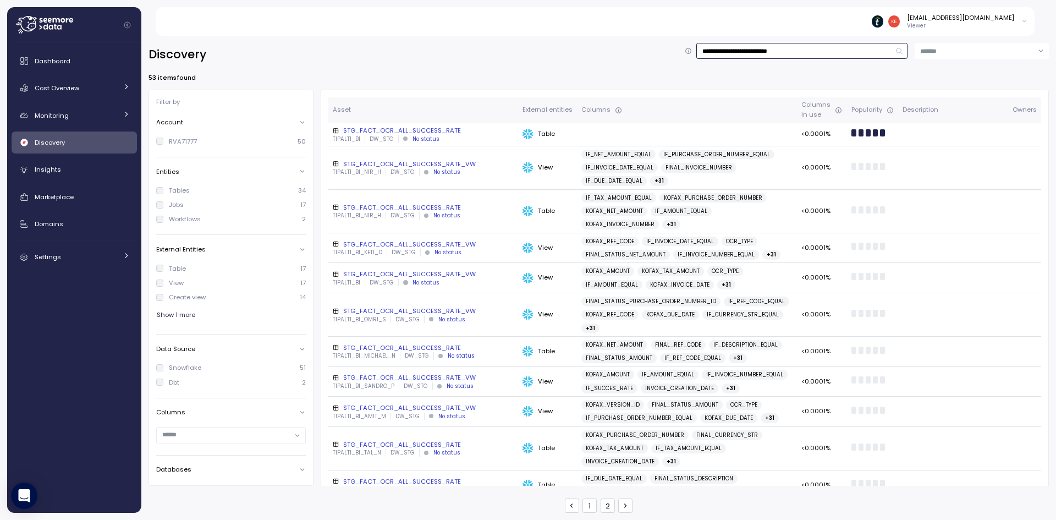
click at [861, 49] on input "**********" at bounding box center [801, 51] width 211 height 16
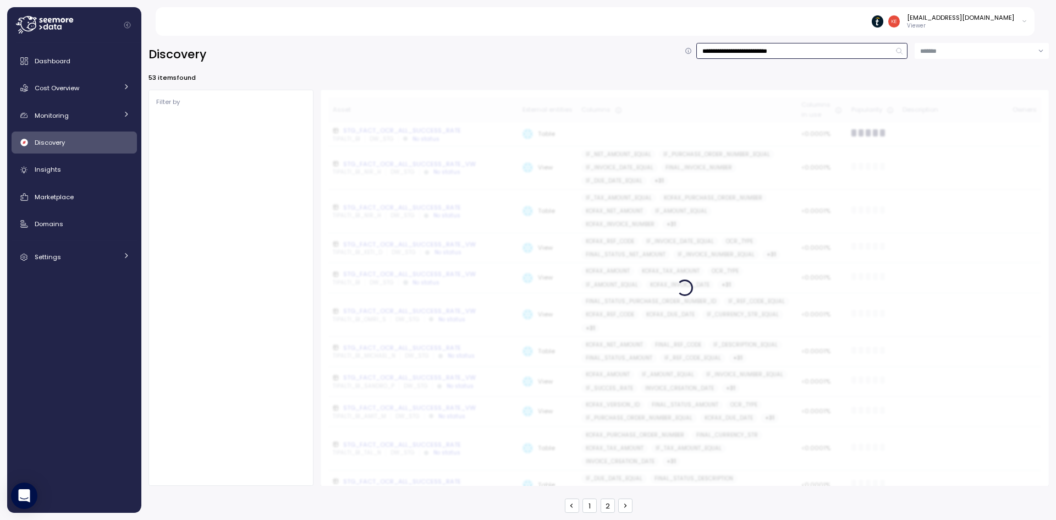
type input "**********"
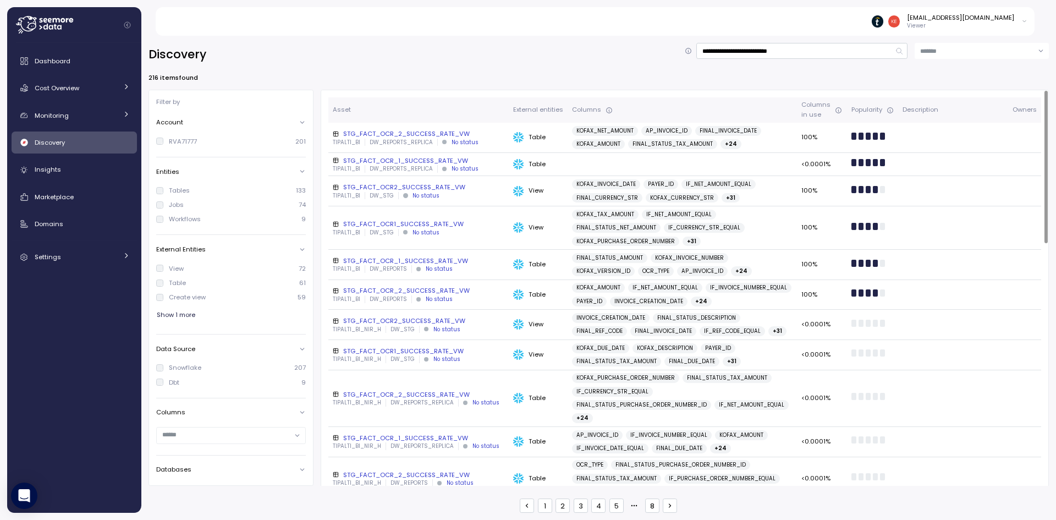
click at [423, 222] on div "STG_FACT_OCR1_SUCCESS_RATE_VW" at bounding box center [419, 223] width 172 height 9
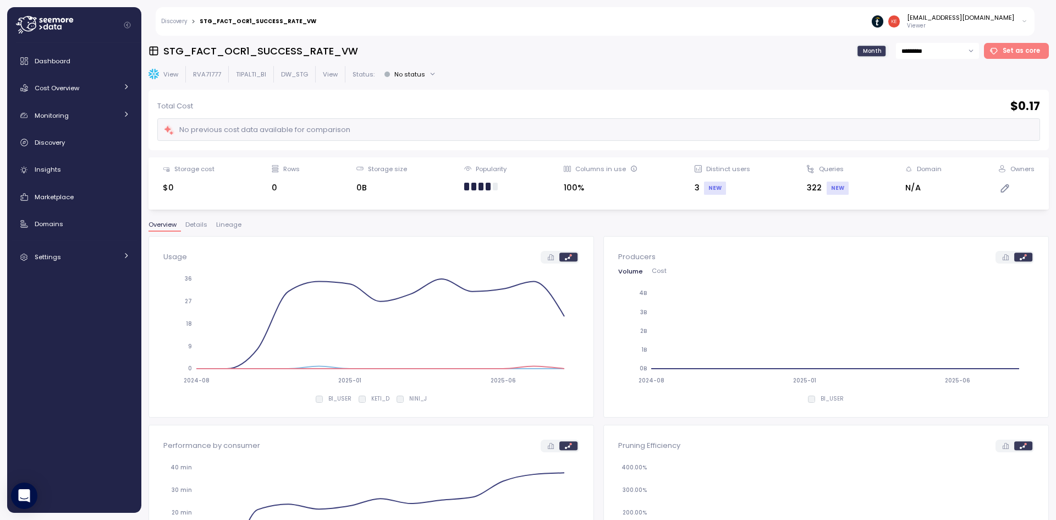
click at [228, 226] on span "Lineage" at bounding box center [228, 225] width 25 height 6
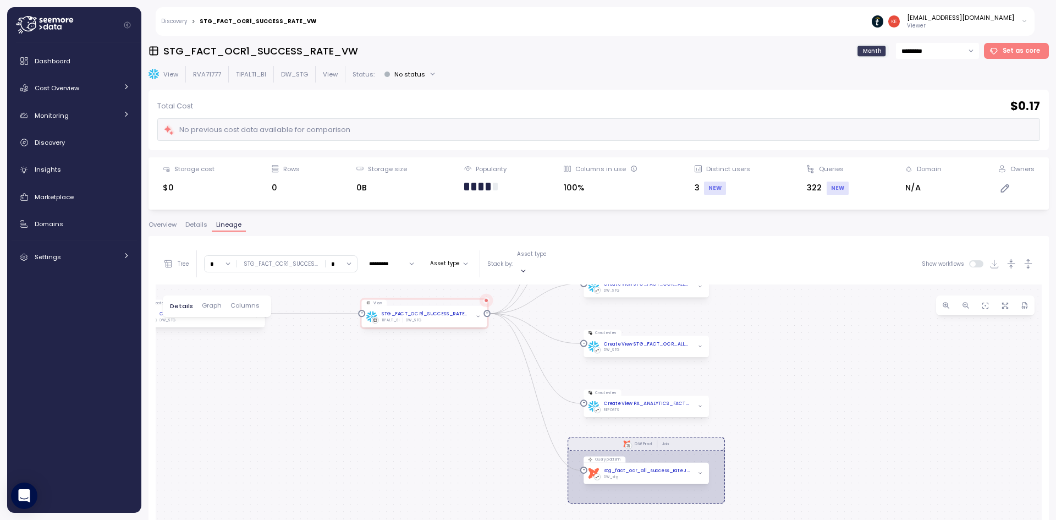
click at [373, 436] on div "dbt DW Prod Job Create view Create View STG_FACT_OCR1_SUCCESS_RATE_VW DW_STG Vi…" at bounding box center [599, 501] width 886 height 435
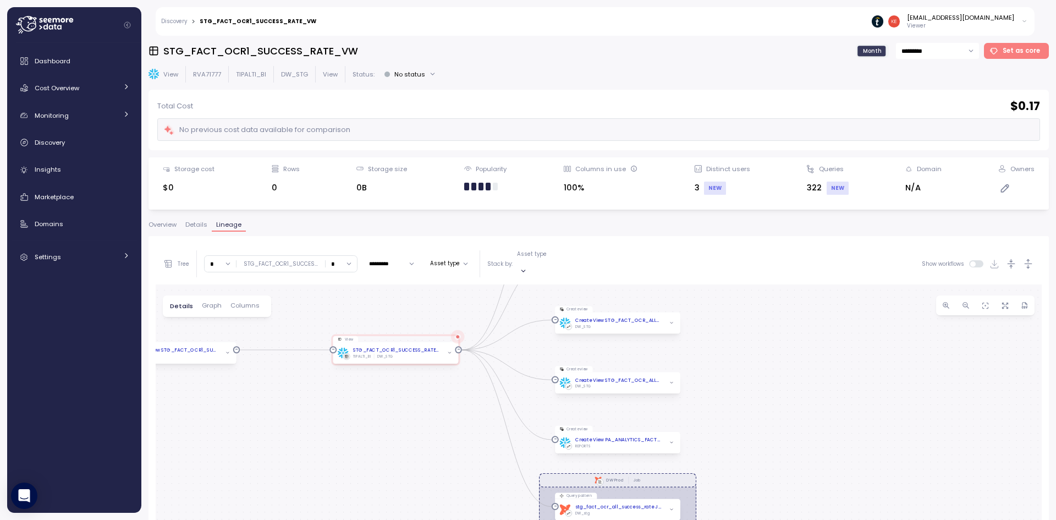
drag, startPoint x: 369, startPoint y: 374, endPoint x: 342, endPoint y: 391, distance: 31.1
click at [339, 411] on div "dbt DW Prod Job Create view Create View STG_FACT_OCR1_SUCCESS_RATE_VW DW_STG Vi…" at bounding box center [599, 501] width 886 height 435
click at [341, 257] on input "*" at bounding box center [340, 264] width 31 height 16
click at [345, 276] on div "∞" at bounding box center [340, 280] width 26 height 15
type input "*"
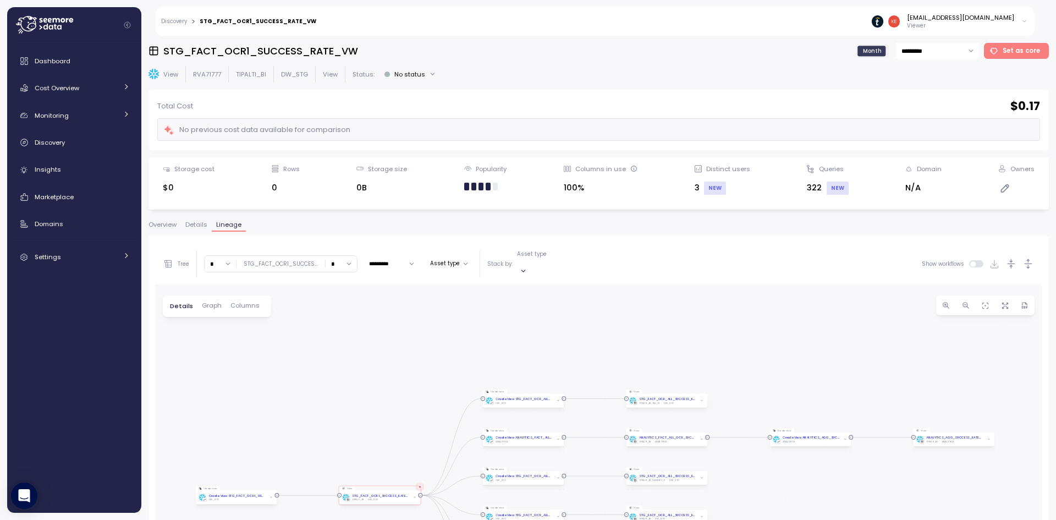
drag, startPoint x: 378, startPoint y: 415, endPoint x: 362, endPoint y: 329, distance: 87.8
click at [363, 329] on div "dbt DW Prod Job Create view Create View STG_FACT_OCR1_SUCCESS_RATE_VW DW_STG Vi…" at bounding box center [599, 501] width 886 height 435
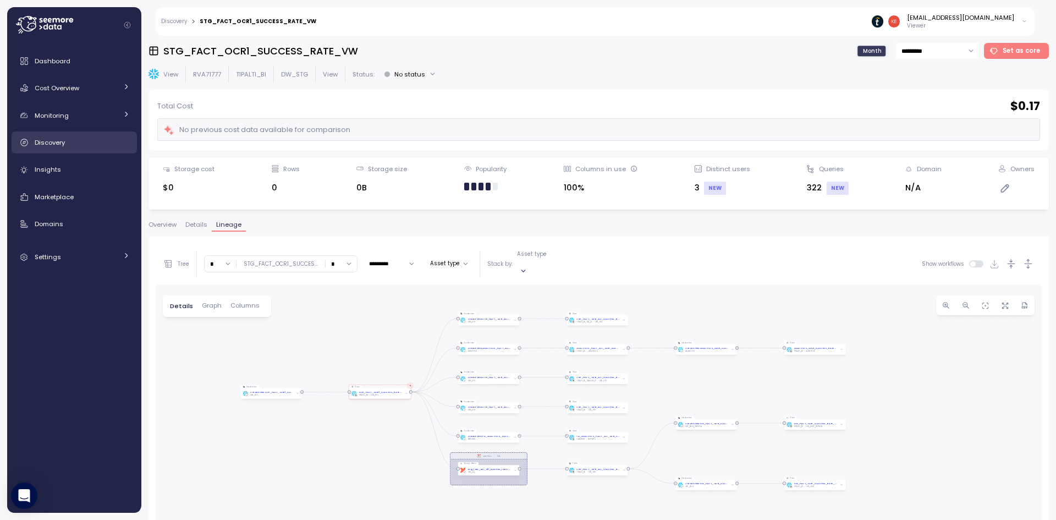
click at [112, 139] on div "Discovery" at bounding box center [82, 142] width 95 height 11
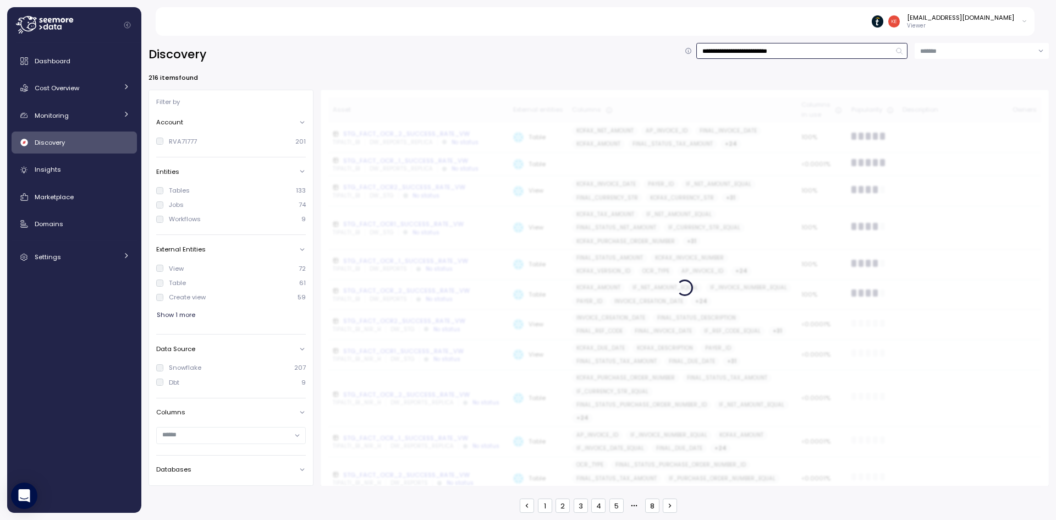
click at [872, 56] on input "**********" at bounding box center [801, 51] width 211 height 16
type input "**********"
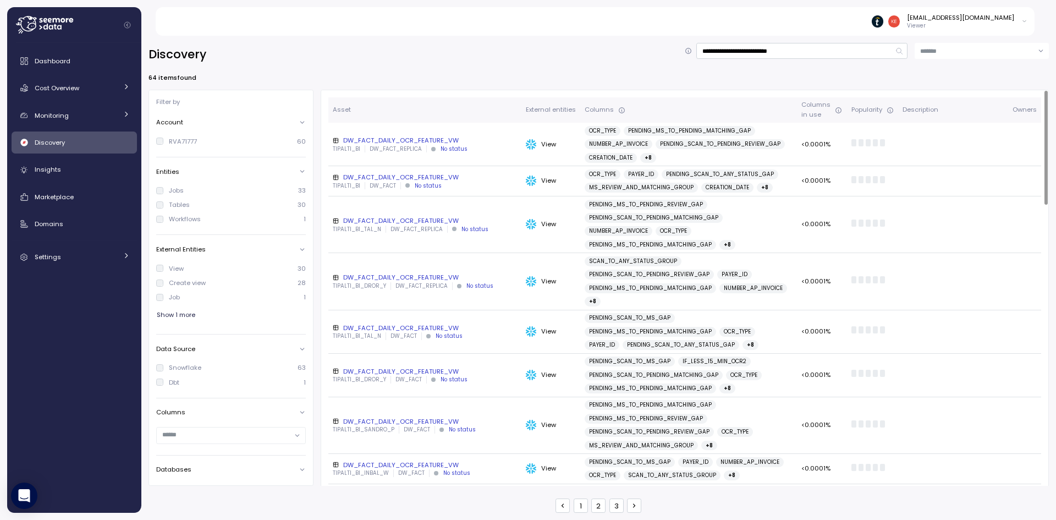
click at [416, 177] on div "DW_FACT_DAILY_OCR_FEATURE_VW" at bounding box center [425, 177] width 184 height 9
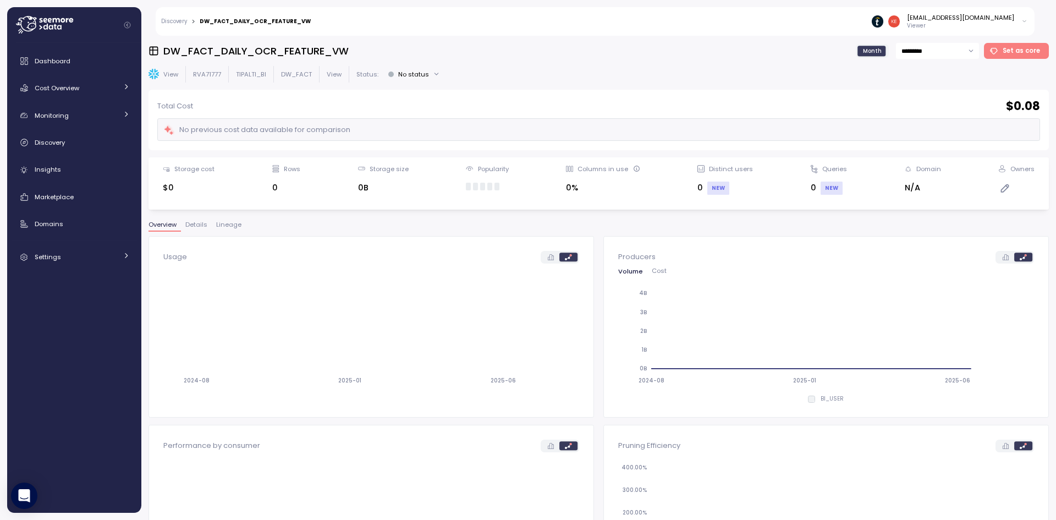
click at [231, 224] on span "Lineage" at bounding box center [228, 225] width 25 height 6
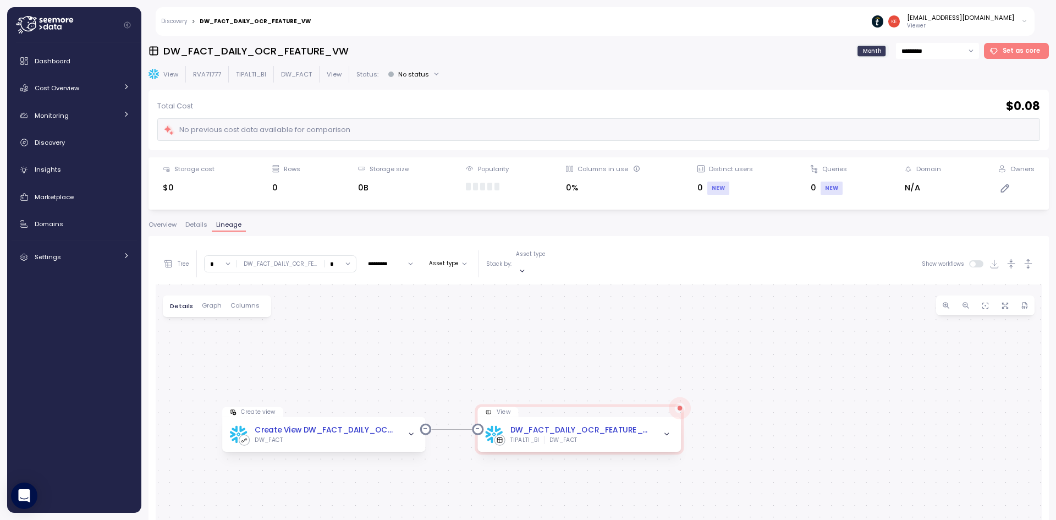
click at [334, 263] on input "*" at bounding box center [339, 264] width 31 height 16
click at [338, 278] on div "∞" at bounding box center [340, 280] width 26 height 15
type input "*"
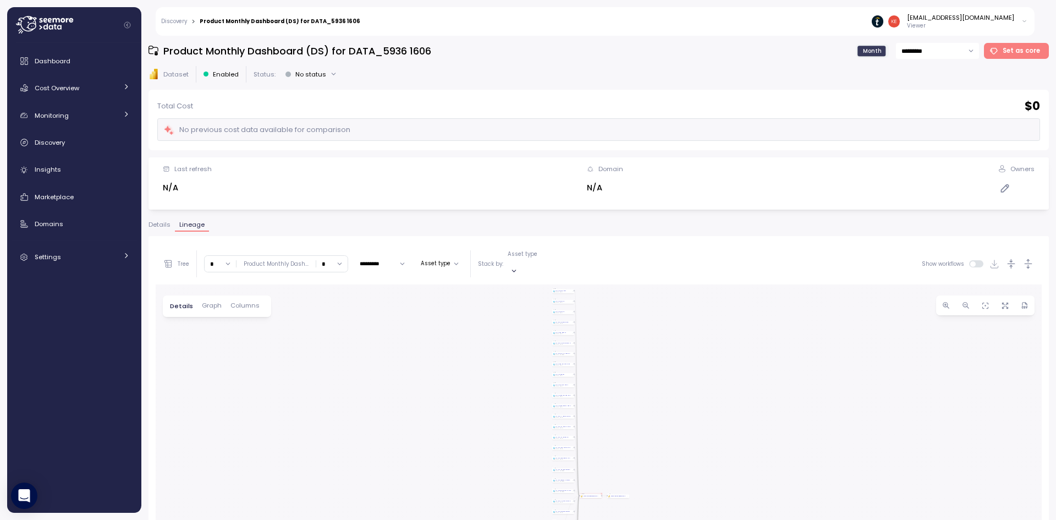
drag, startPoint x: 390, startPoint y: 416, endPoint x: 309, endPoint y: 307, distance: 135.5
click at [309, 307] on div "Table DW_DIM_PAYER_ENTITY TIPALTI_BI DW_DIM Dataset PBI Logo Created with Sketc…" at bounding box center [599, 501] width 886 height 435
drag, startPoint x: 545, startPoint y: 359, endPoint x: 230, endPoint y: 323, distance: 317.6
click at [230, 323] on div "Table DW_DIM_PAYER_ENTITY TIPALTI_BI DW_DIM Dataset PBI Logo Created with Sketc…" at bounding box center [599, 501] width 886 height 435
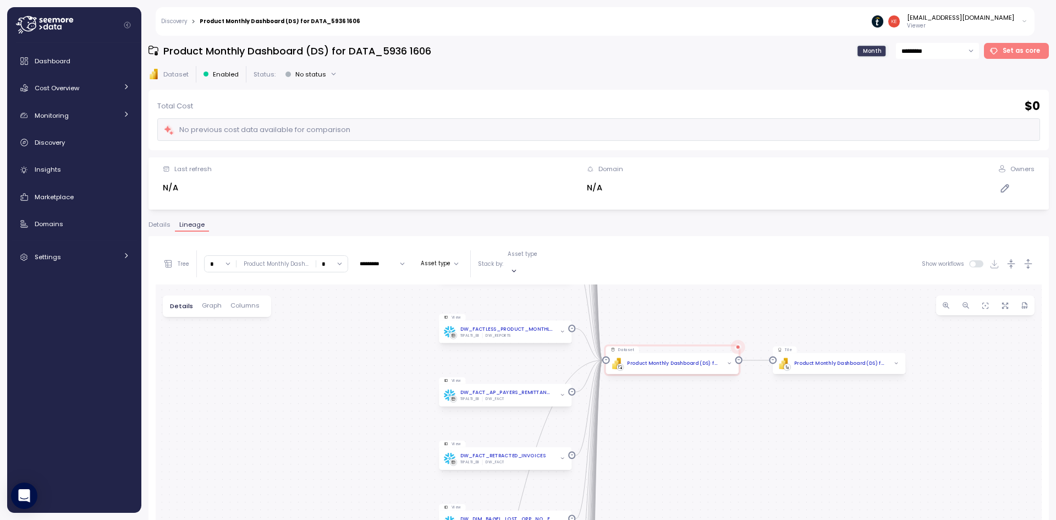
drag, startPoint x: 379, startPoint y: 365, endPoint x: 246, endPoint y: 368, distance: 133.1
click at [246, 368] on div "Table DW_DIM_PAYER_ENTITY TIPALTI_BI DW_DIM Dataset PBI Logo Created with Sketc…" at bounding box center [599, 501] width 886 height 435
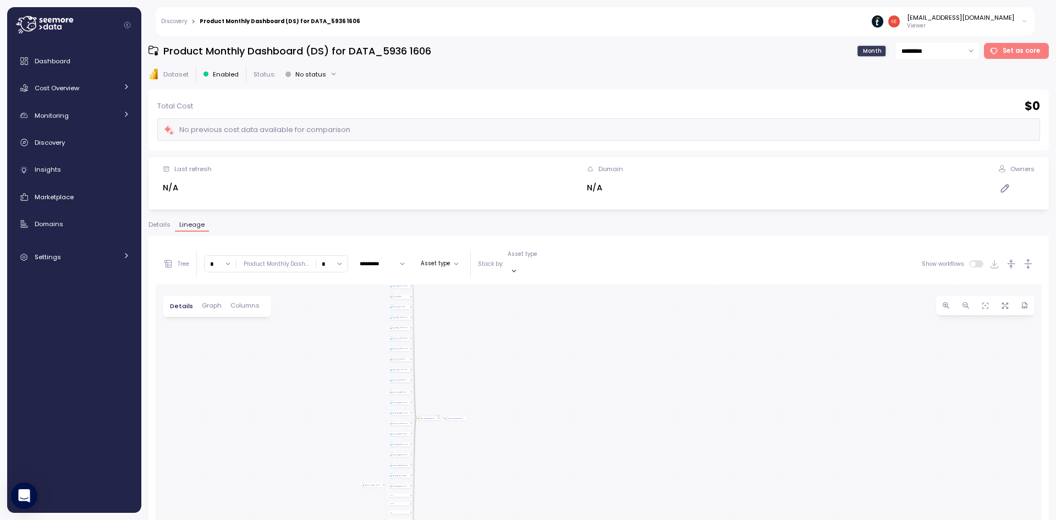
drag, startPoint x: 267, startPoint y: 383, endPoint x: 375, endPoint y: 412, distance: 112.8
click at [375, 412] on div "Table DW_DIM_PAYER_ENTITY TIPALTI_BI DW_DIM Dataset PBI Logo Created with Sketc…" at bounding box center [599, 501] width 886 height 435
click at [213, 256] on input "*" at bounding box center [220, 264] width 31 height 16
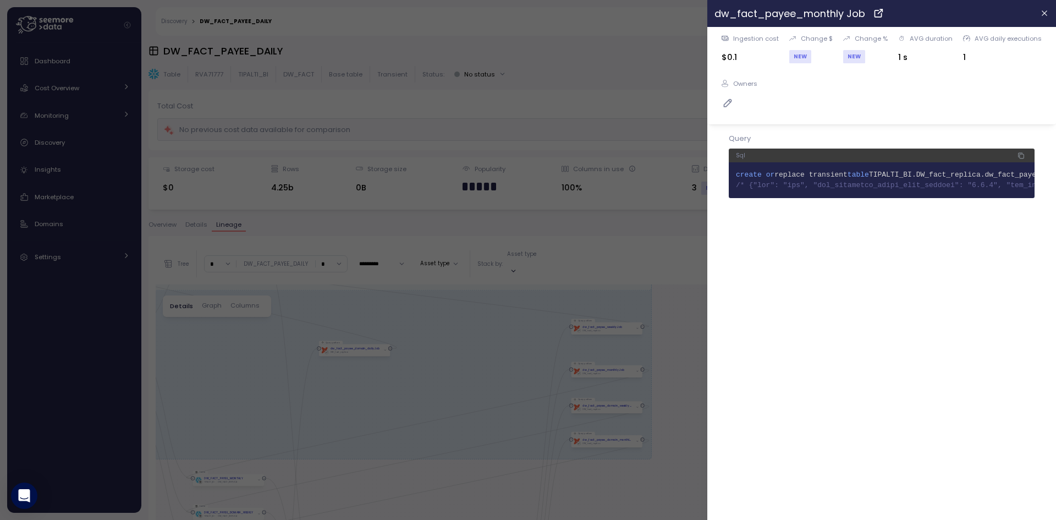
click at [669, 250] on div at bounding box center [528, 260] width 1056 height 520
